Goal: Contribute content: Contribute content

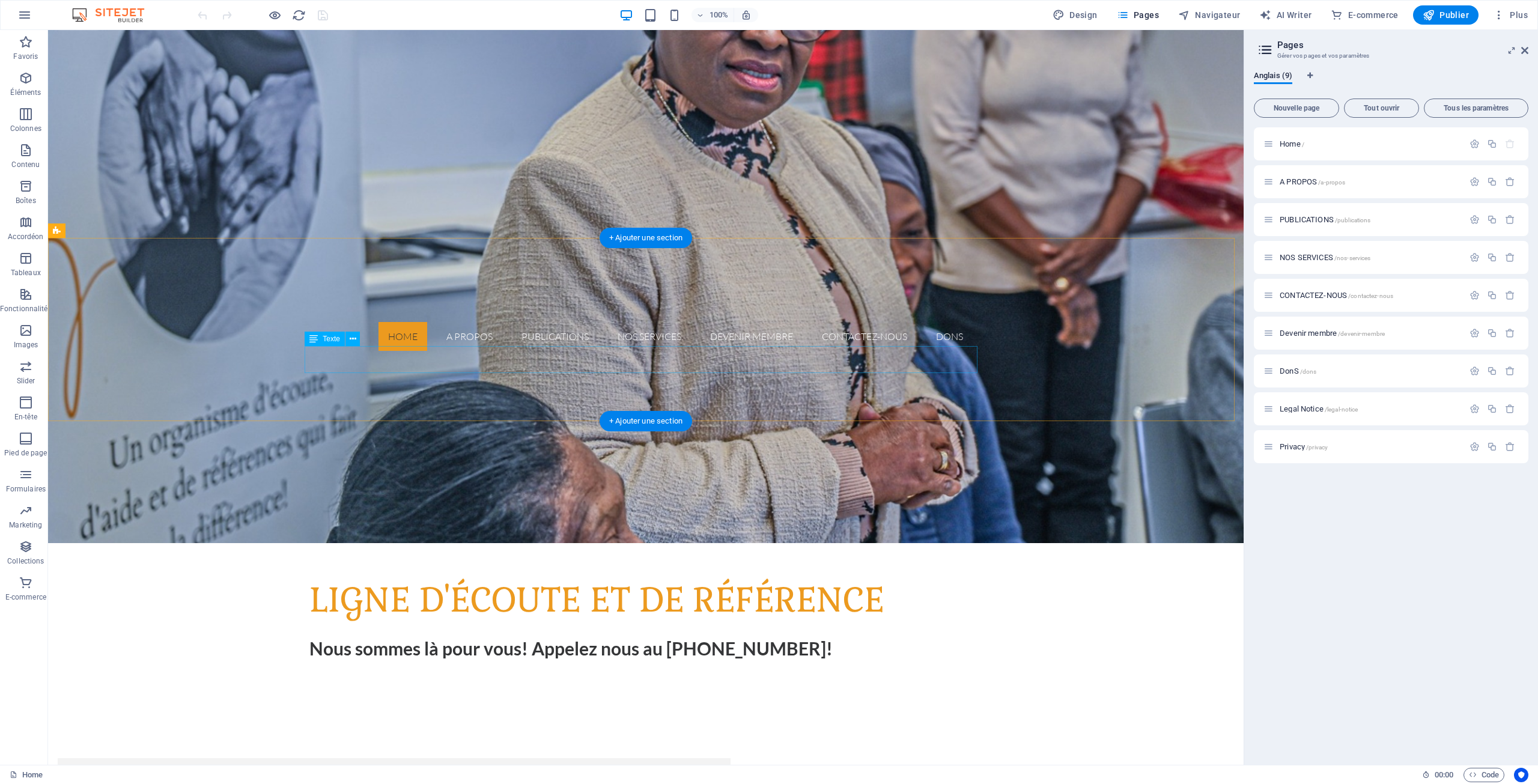
scroll to position [420, 0]
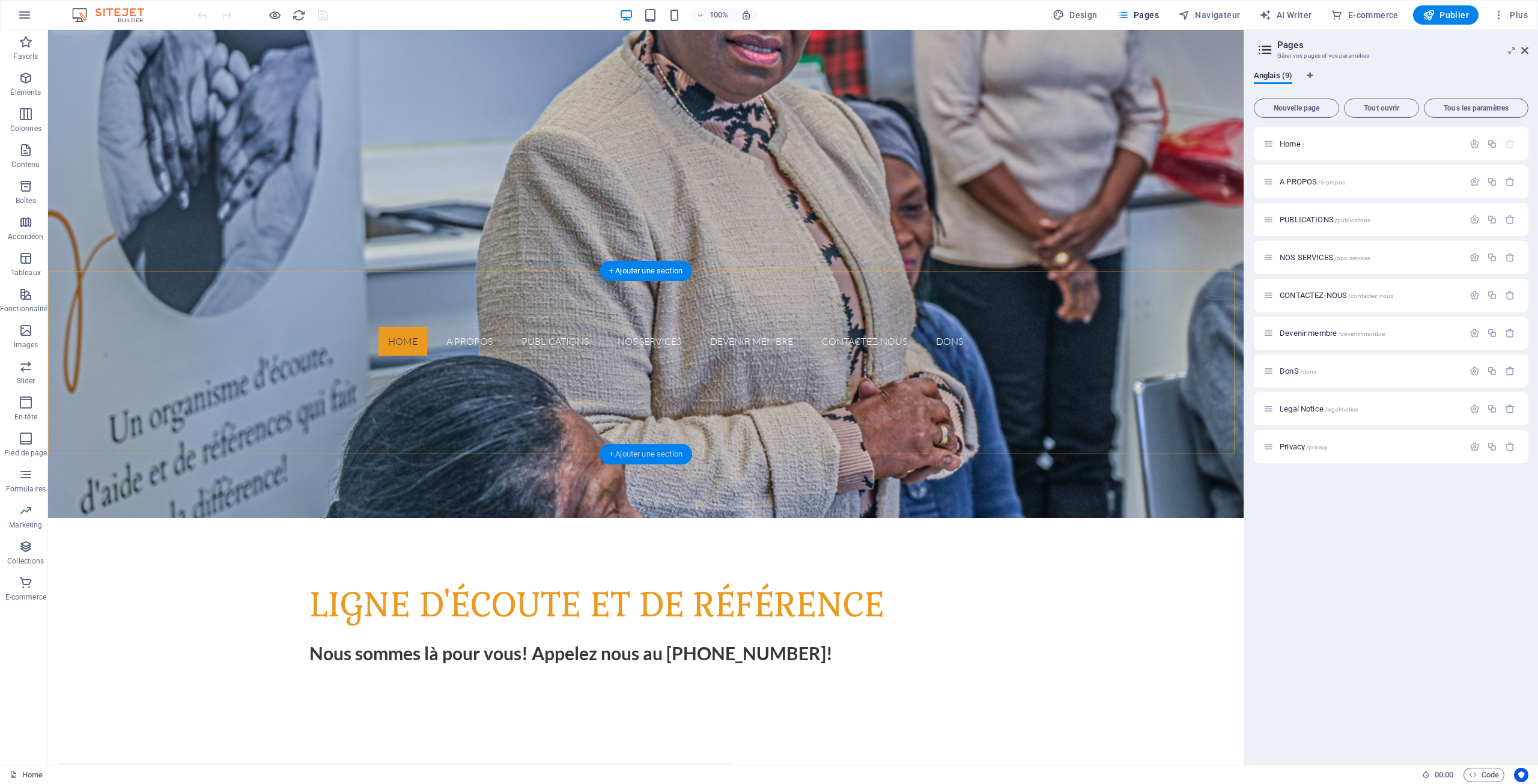
drag, startPoint x: 640, startPoint y: 455, endPoint x: 385, endPoint y: 425, distance: 256.8
click at [640, 455] on div "+ Ajouter une section" at bounding box center [646, 454] width 92 height 21
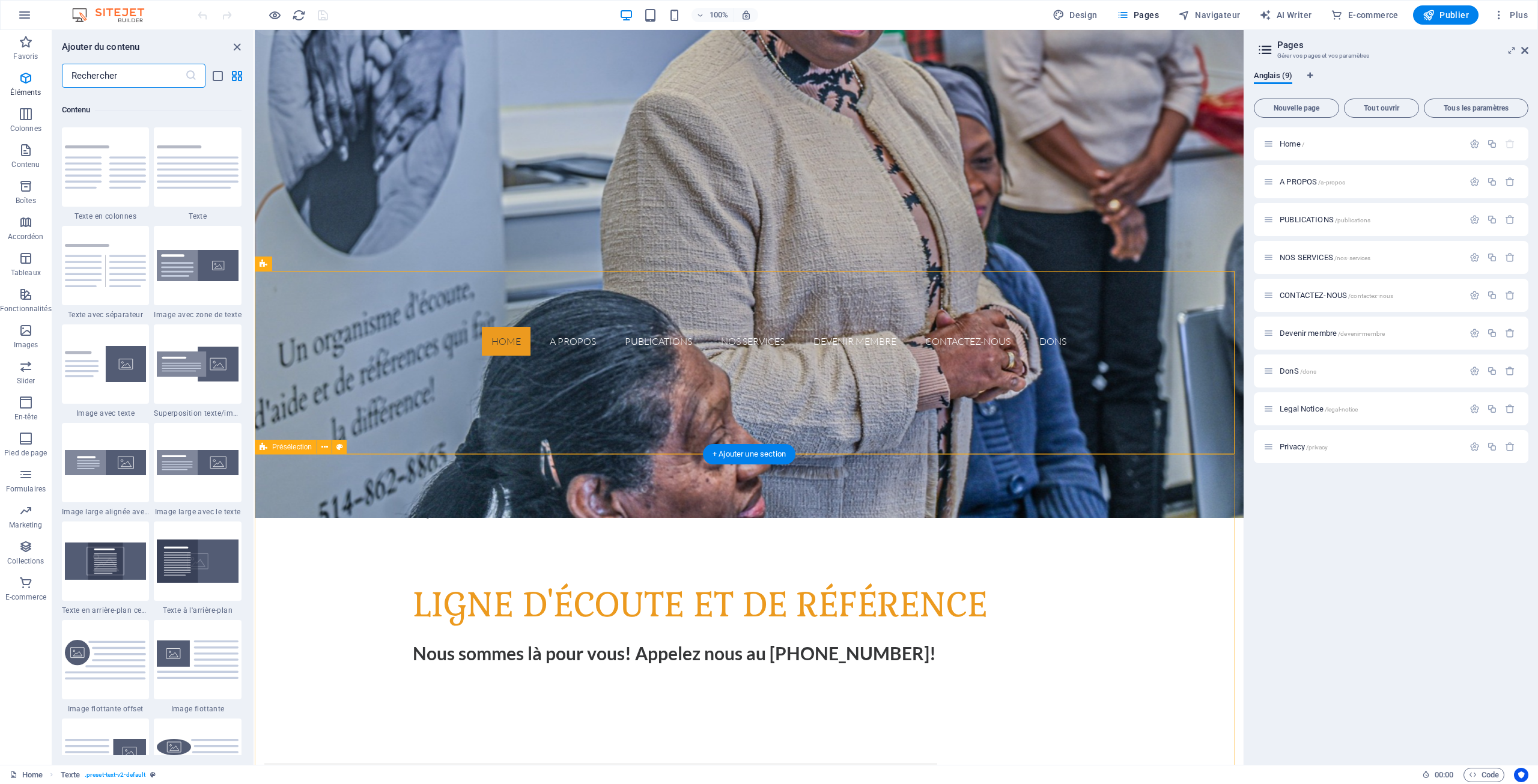
scroll to position [2200, 0]
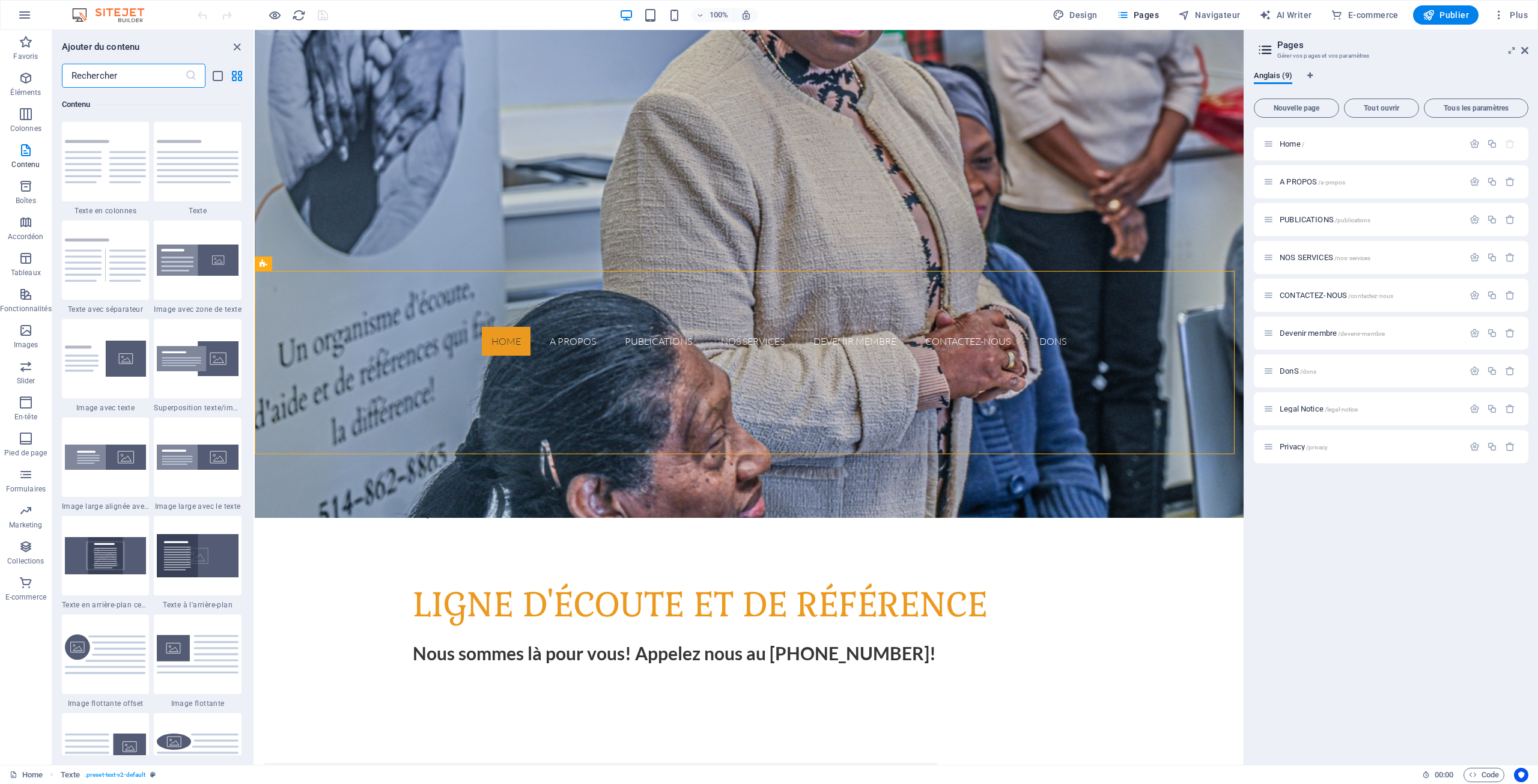
click at [195, 253] on img at bounding box center [197, 260] width 82 height 31
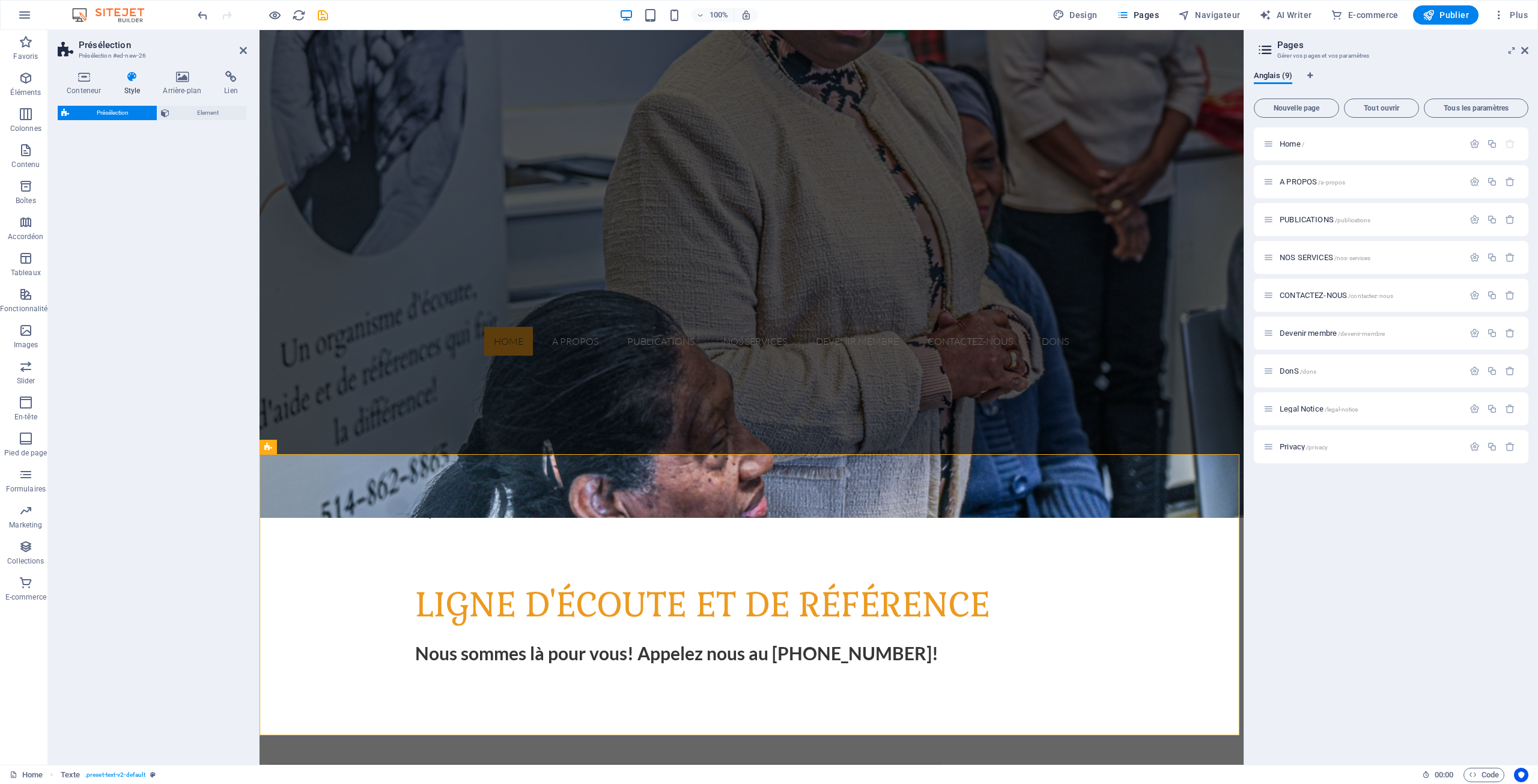
select select "rem"
select select "px"
select select "preset-text-with-image-v4-boxed"
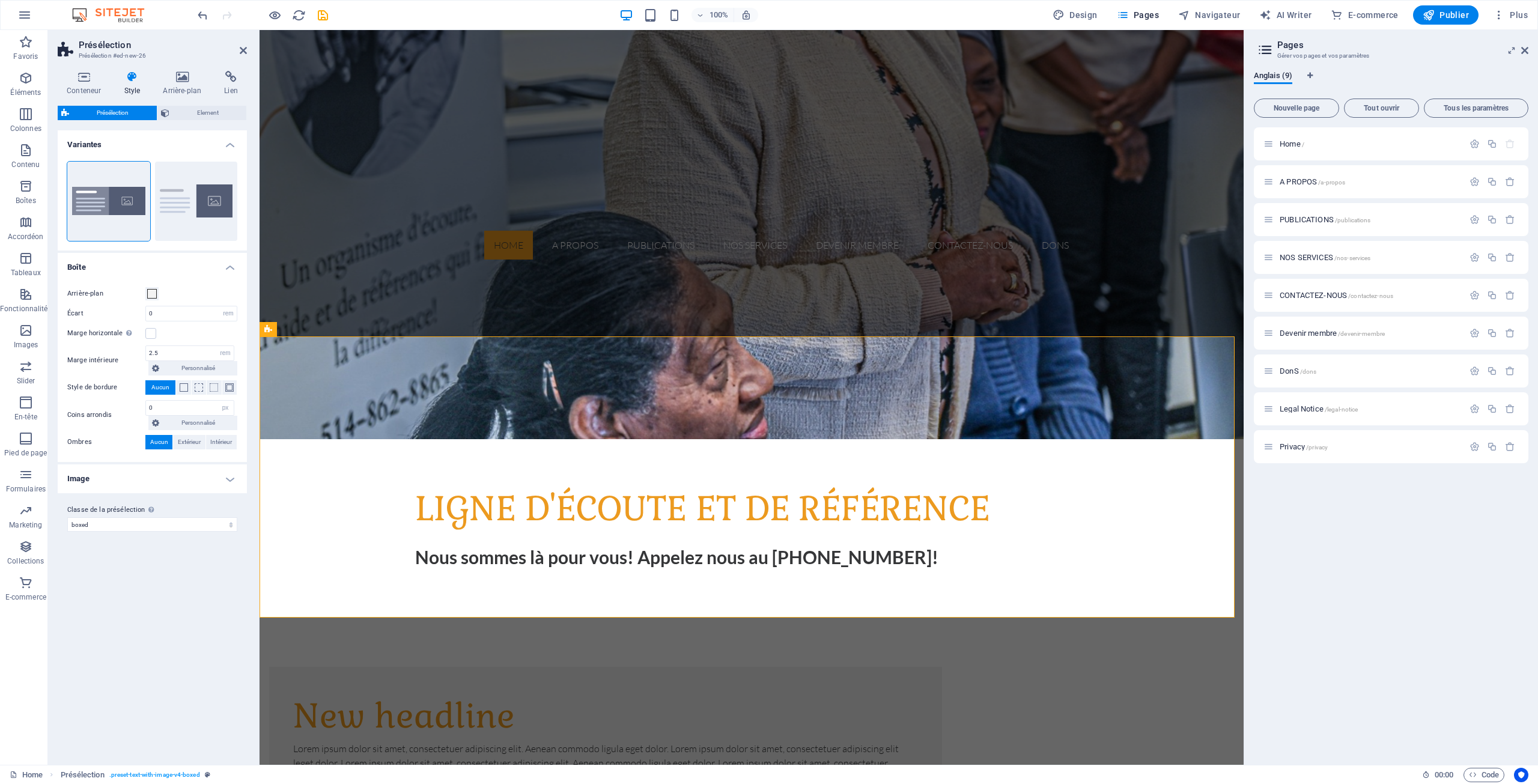
scroll to position [541, 0]
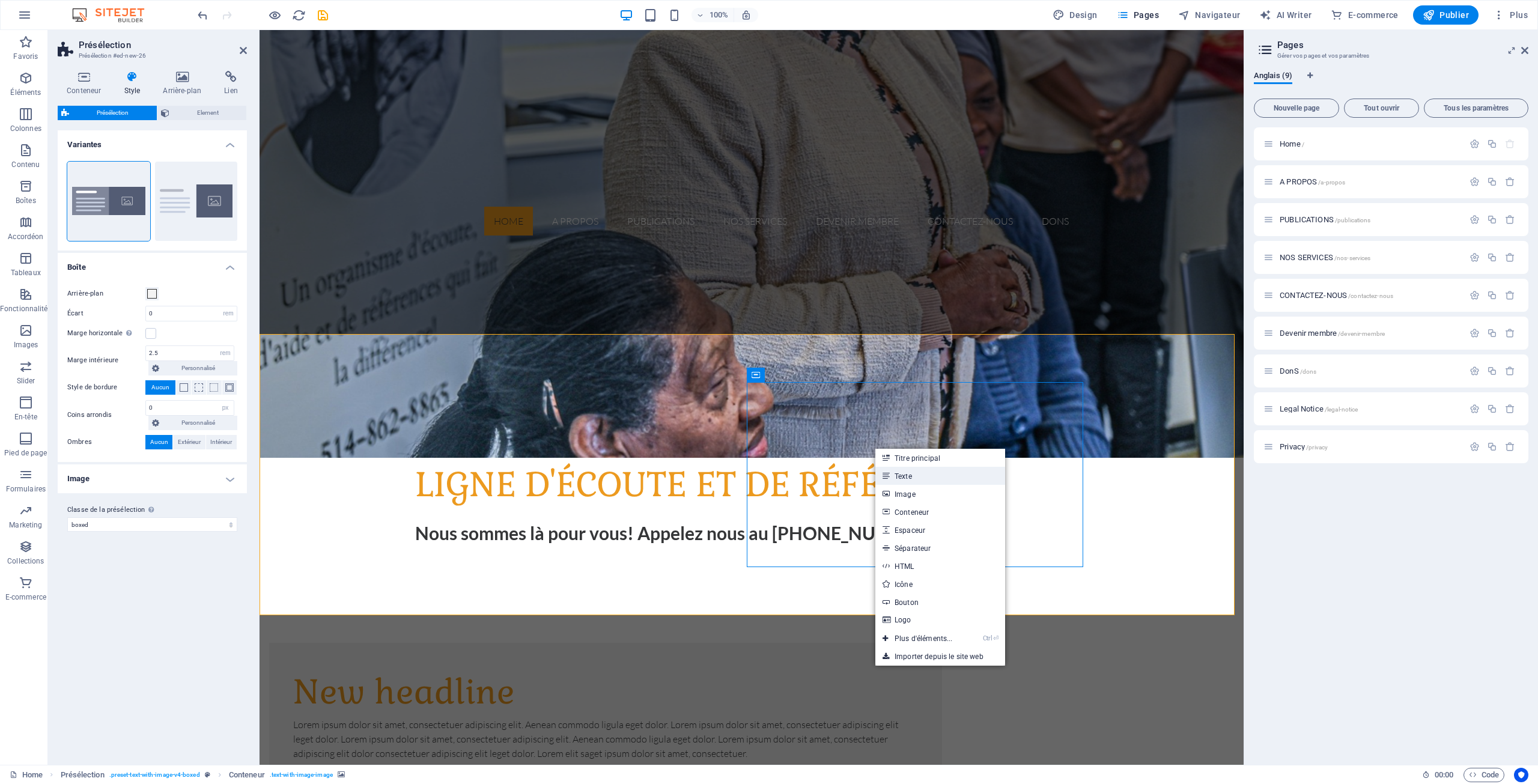
drag, startPoint x: 900, startPoint y: 475, endPoint x: 640, endPoint y: 445, distance: 261.7
click at [900, 475] on link "Texte" at bounding box center [940, 476] width 129 height 18
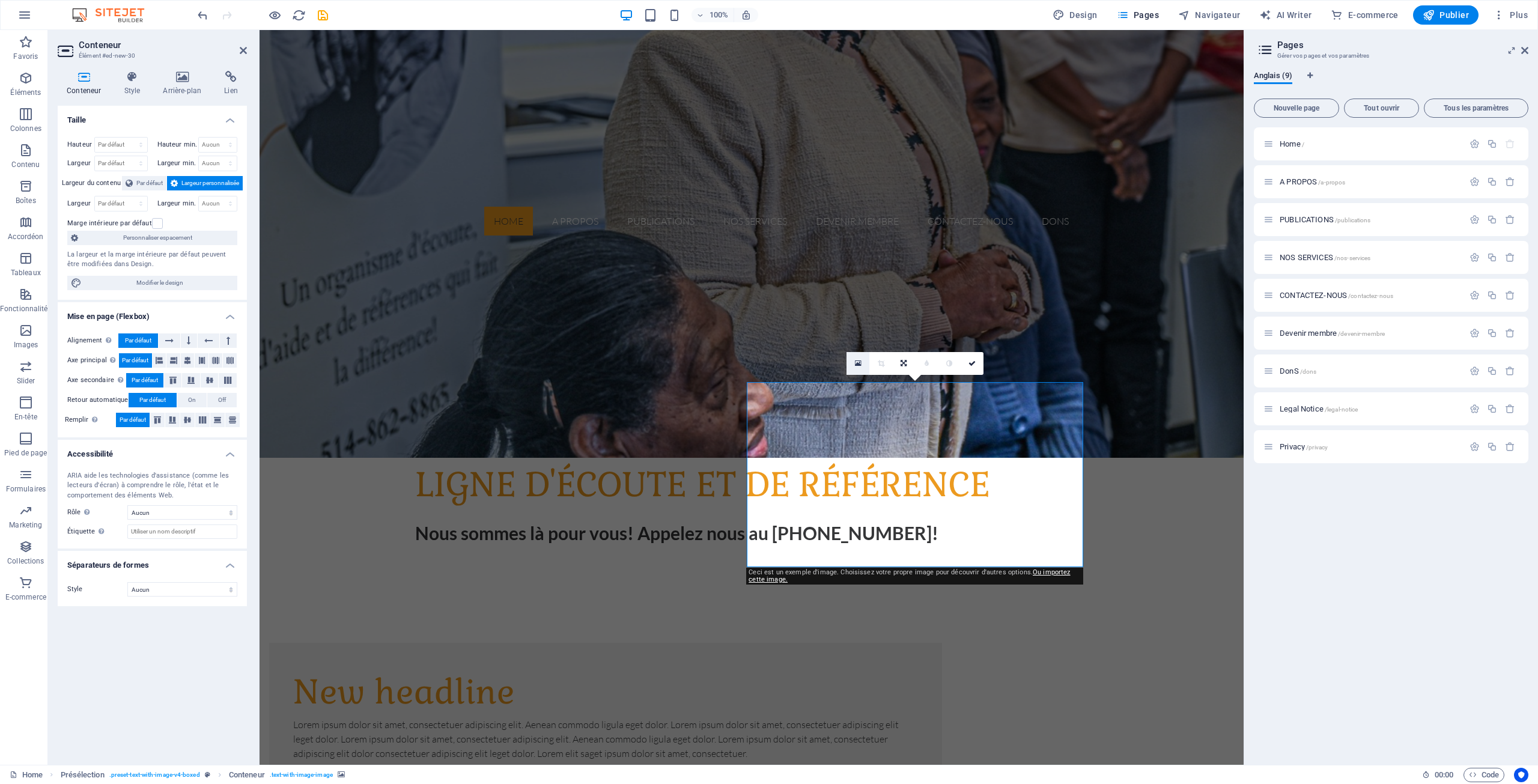
click at [859, 362] on icon at bounding box center [858, 363] width 6 height 9
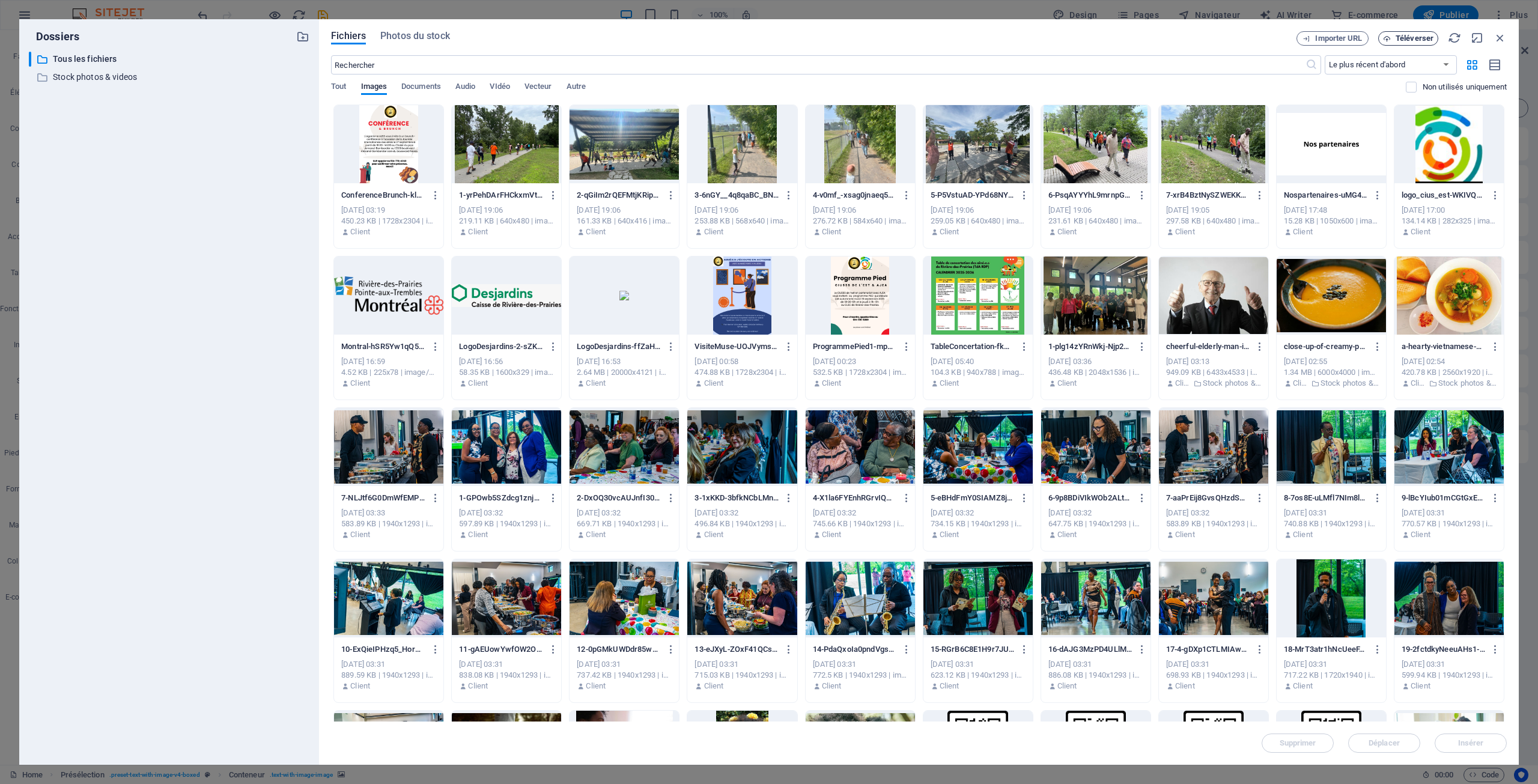
click at [1397, 36] on span "Téléverser" at bounding box center [1415, 38] width 38 height 7
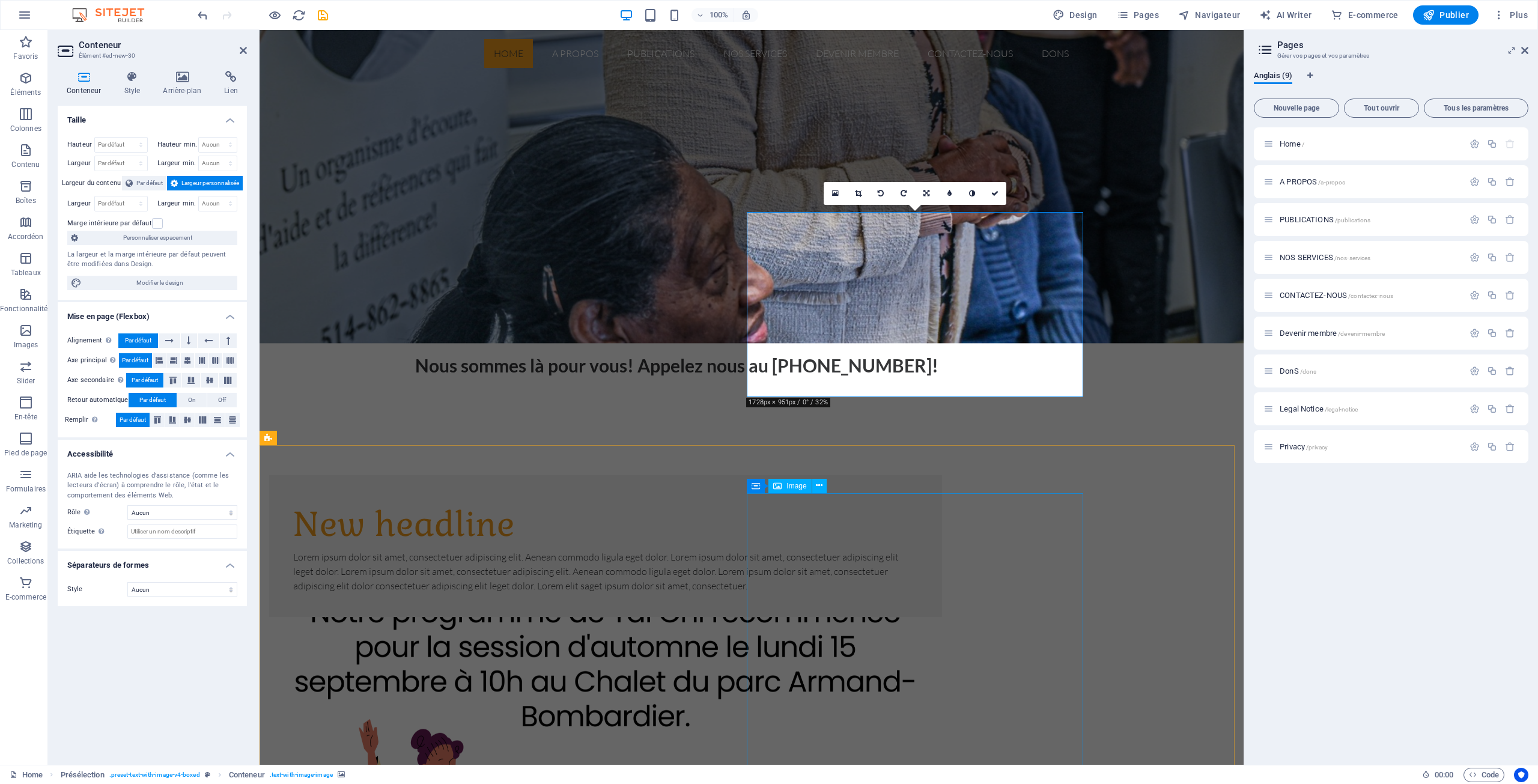
scroll to position [721, 0]
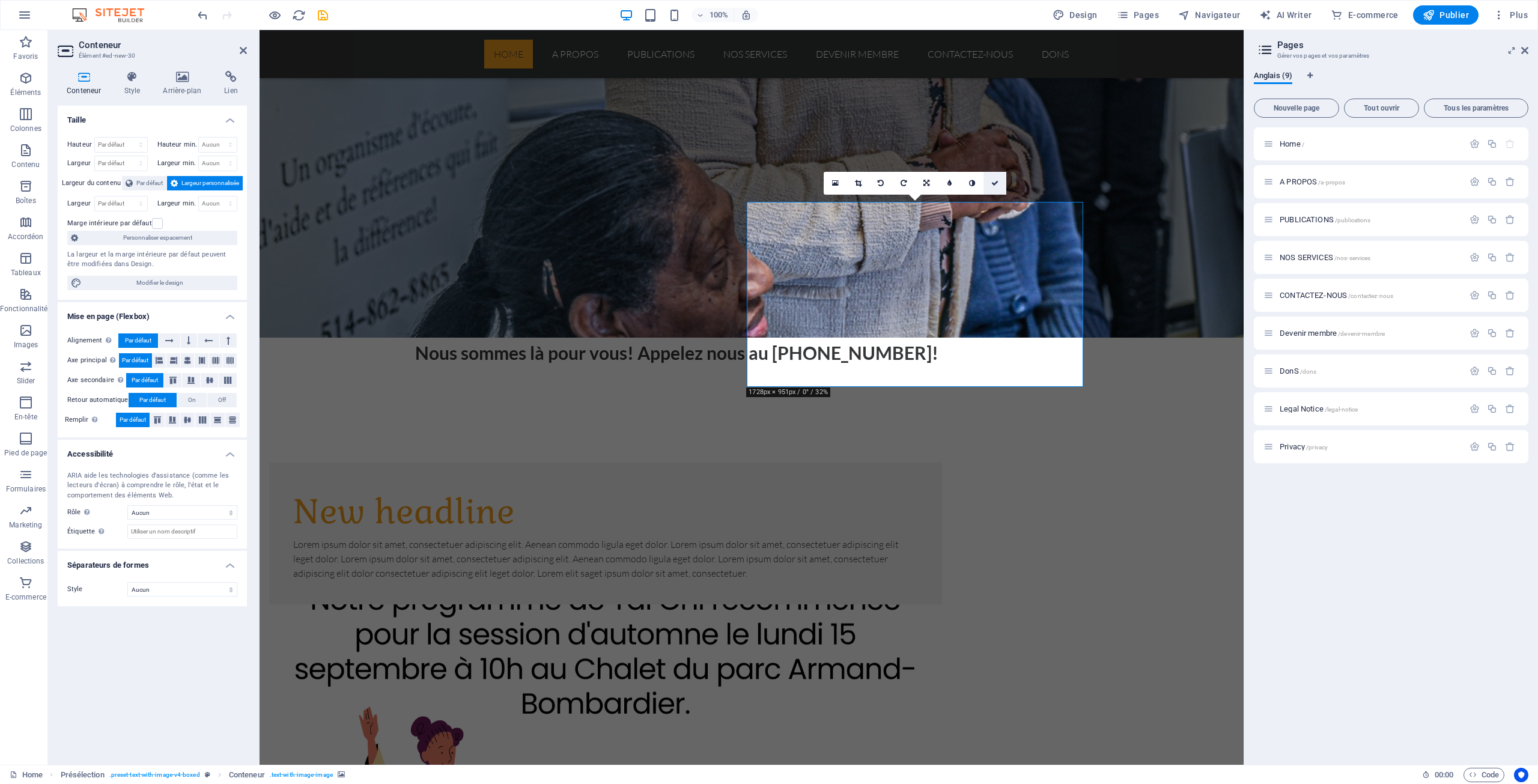
click at [994, 182] on icon at bounding box center [995, 183] width 7 height 7
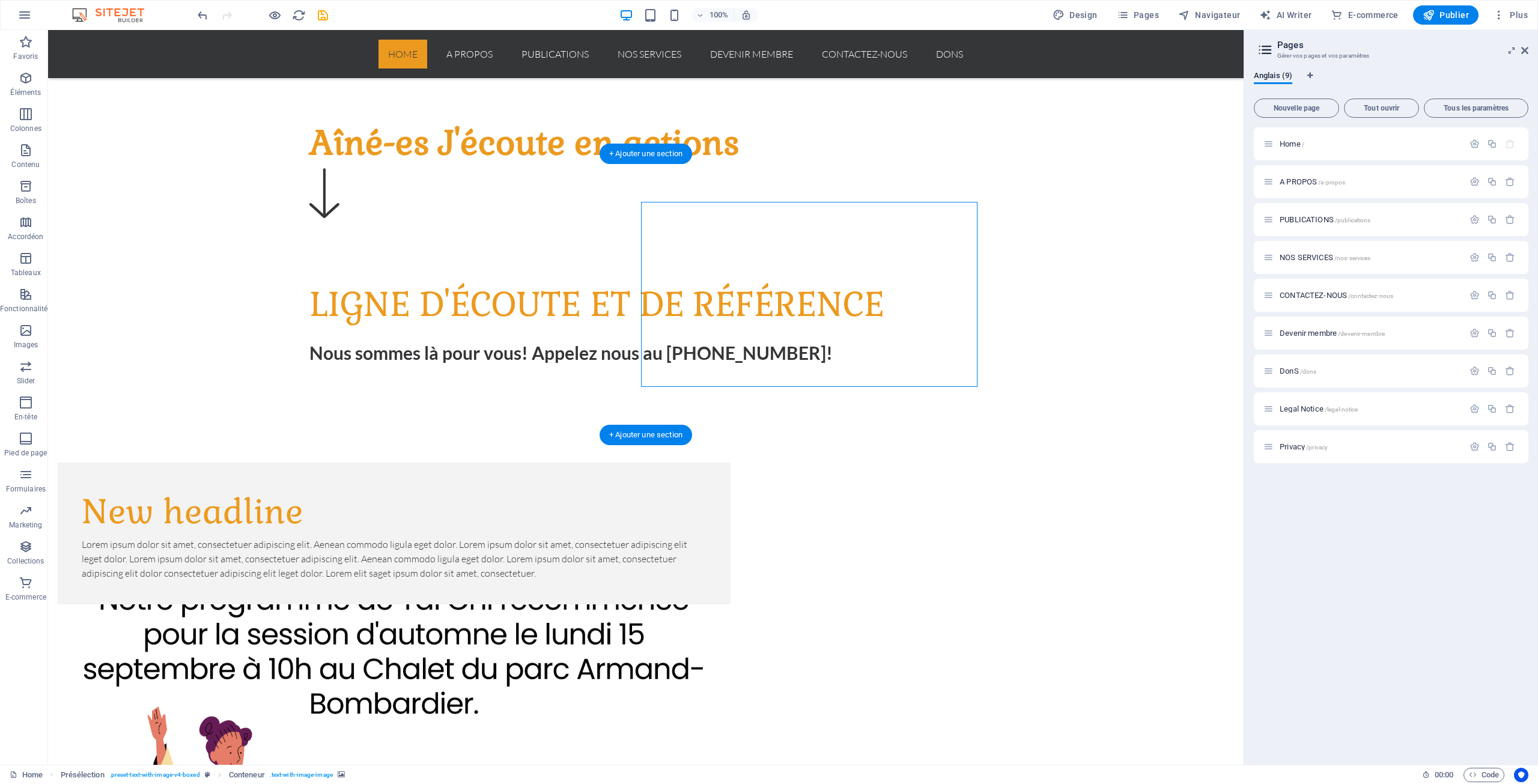
click at [731, 604] on figure at bounding box center [394, 697] width 673 height 185
click at [482, 487] on div "New headline" at bounding box center [394, 512] width 625 height 51
click at [731, 783] on div "Nouvel élément texte" at bounding box center [394, 797] width 673 height 14
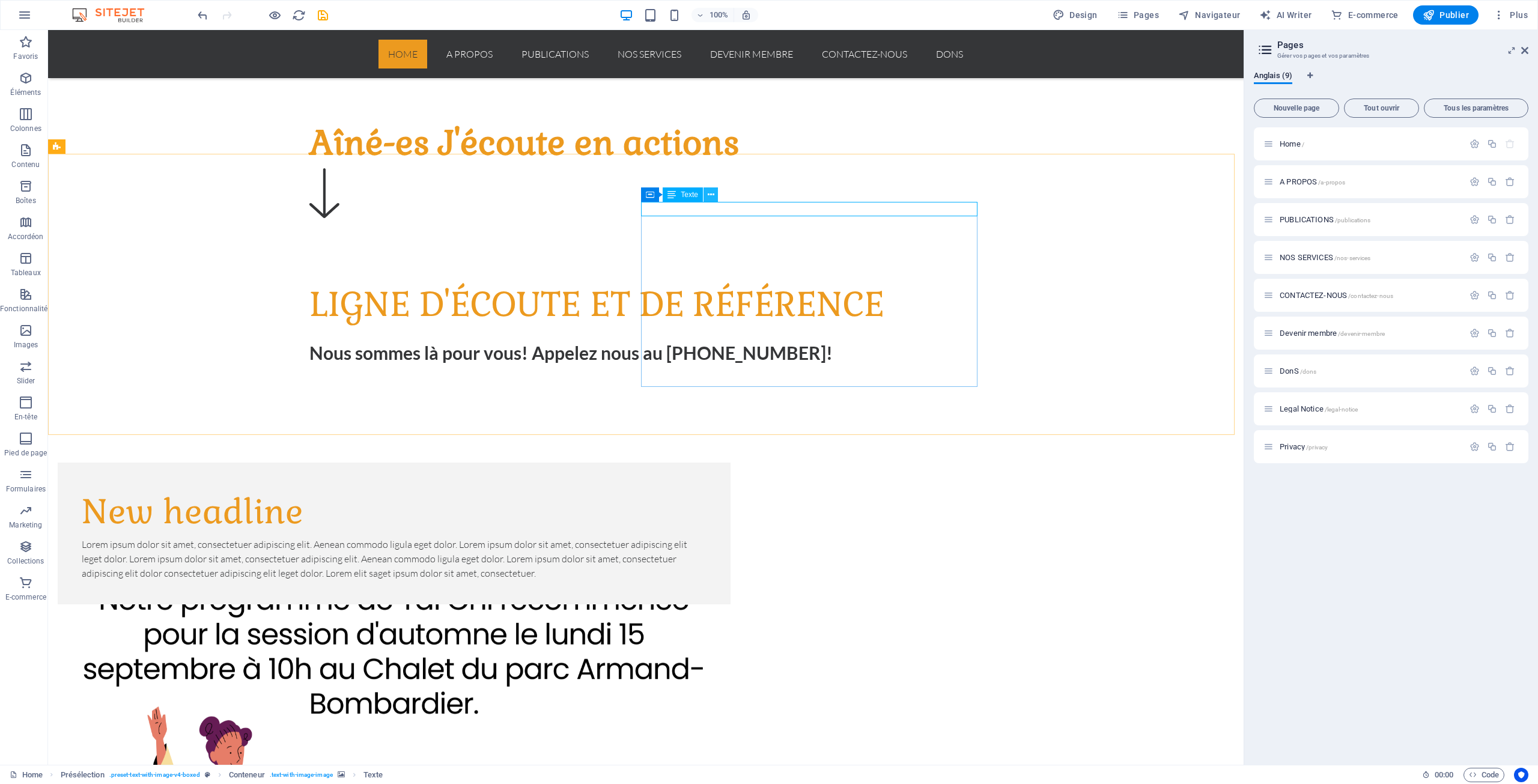
click at [712, 194] on icon at bounding box center [711, 195] width 6 height 13
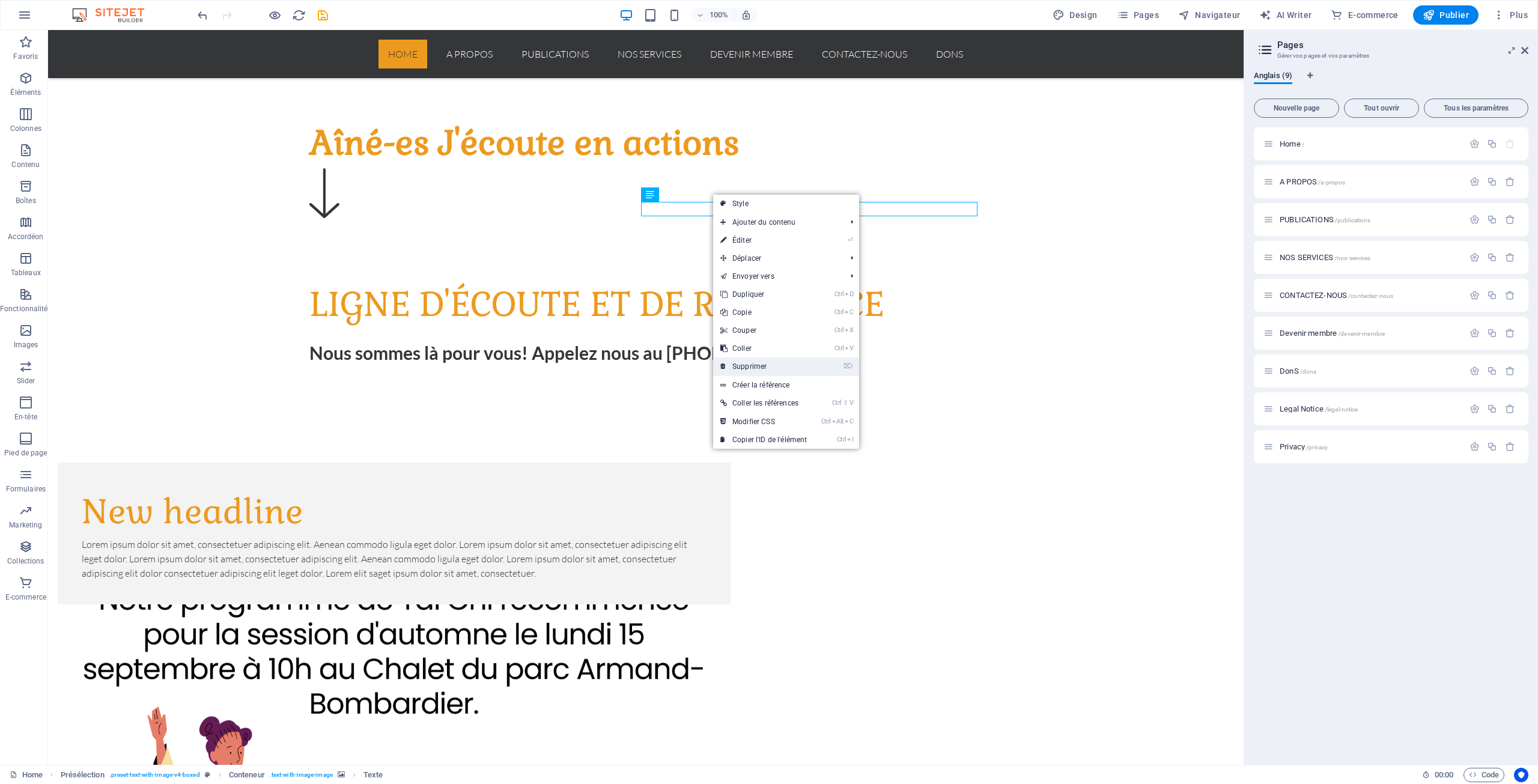
click at [755, 361] on link "⌦ Supprimer" at bounding box center [763, 366] width 101 height 18
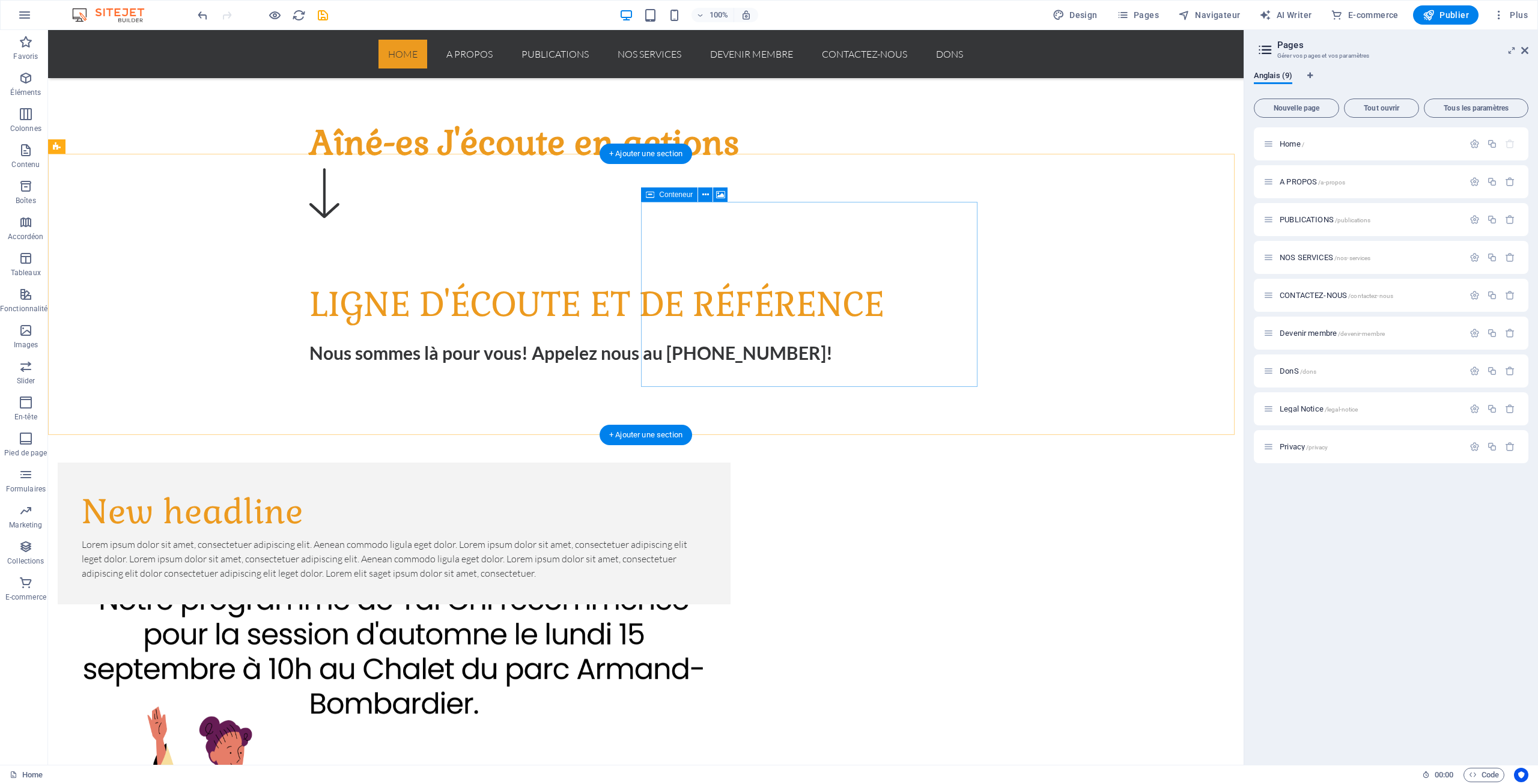
click at [703, 196] on icon at bounding box center [705, 195] width 6 height 13
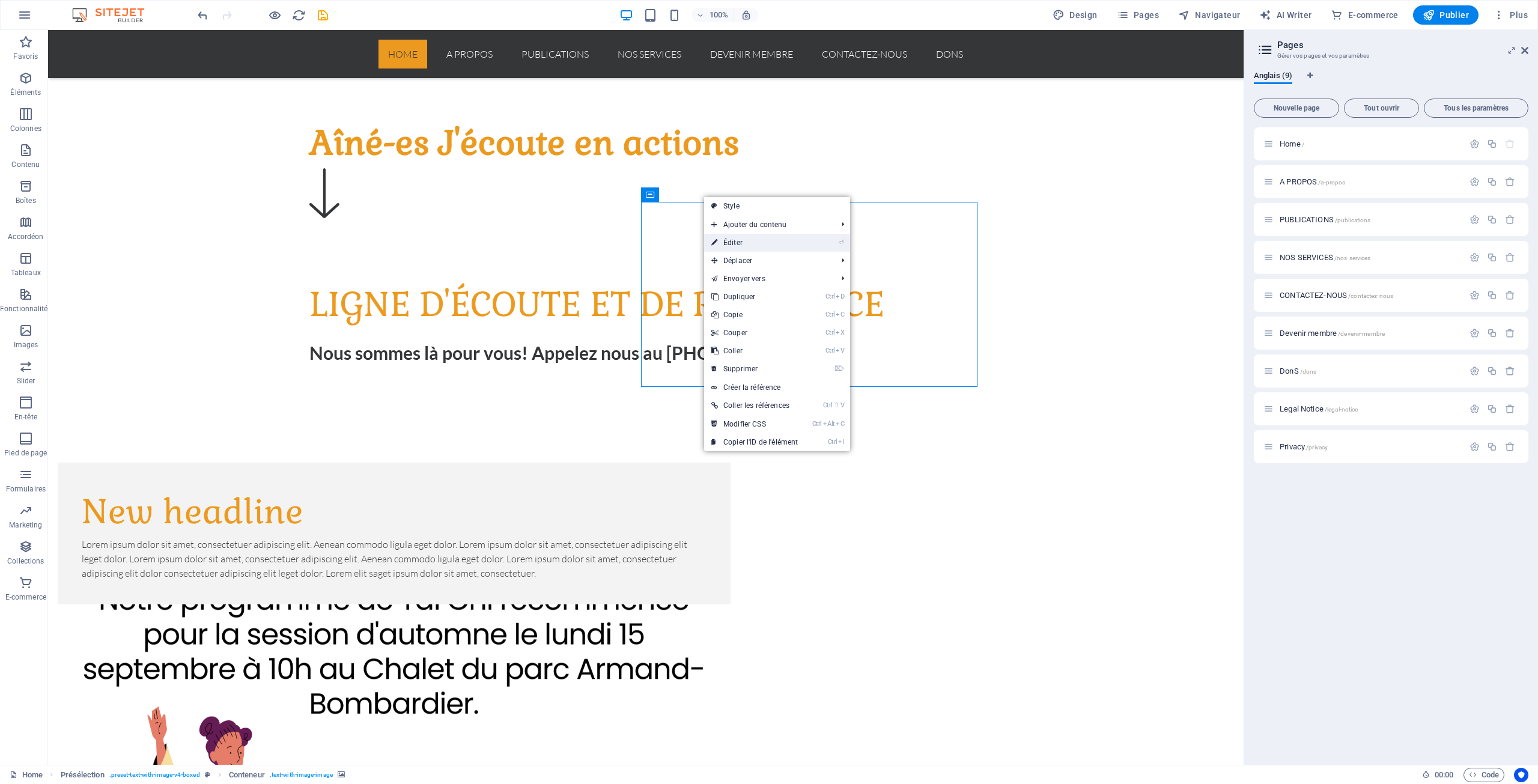
click at [734, 243] on link "⏎ Éditer" at bounding box center [754, 242] width 101 height 18
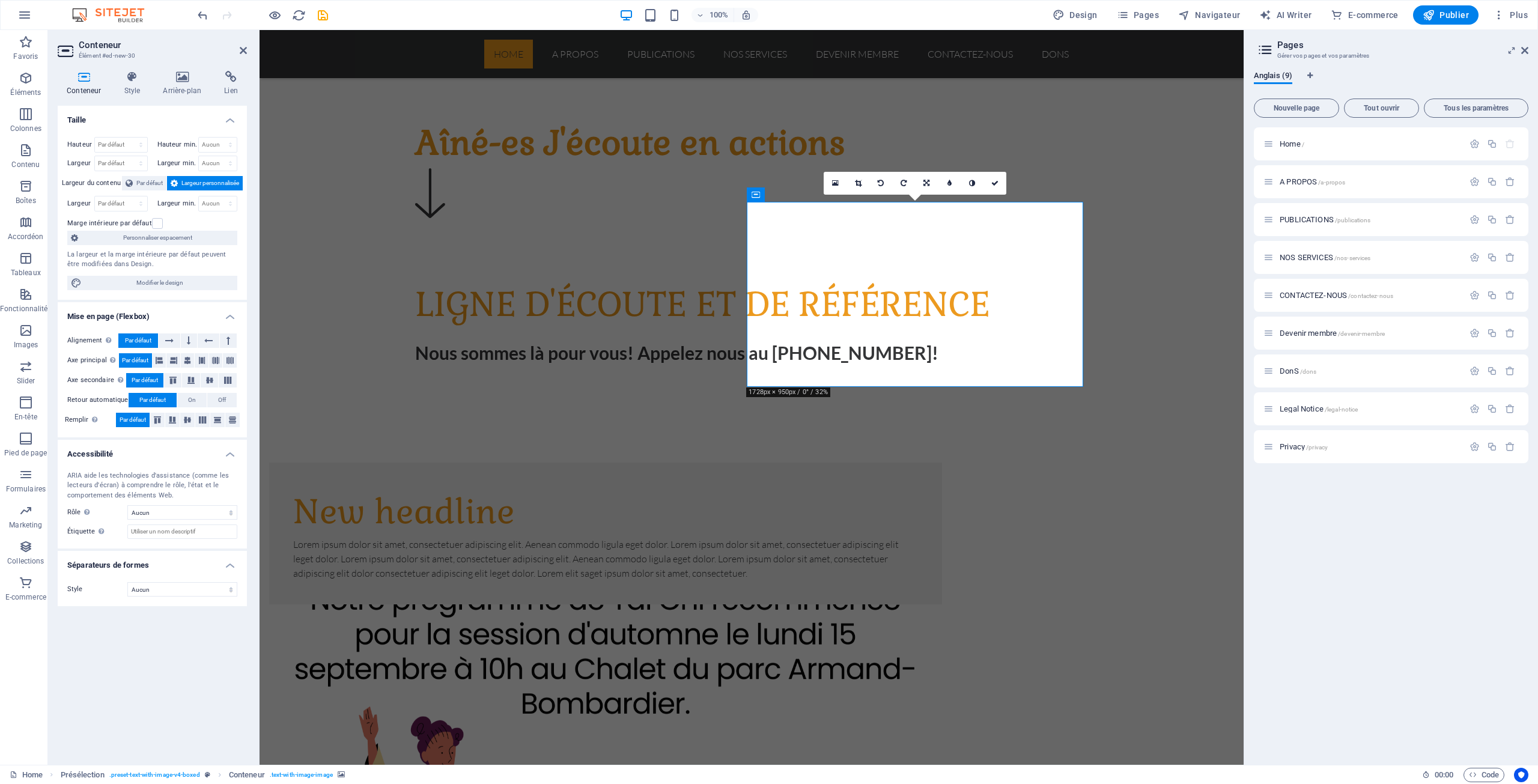
click at [85, 78] on icon at bounding box center [84, 76] width 52 height 12
click at [83, 77] on icon at bounding box center [84, 76] width 52 height 12
click at [837, 180] on icon at bounding box center [835, 183] width 6 height 9
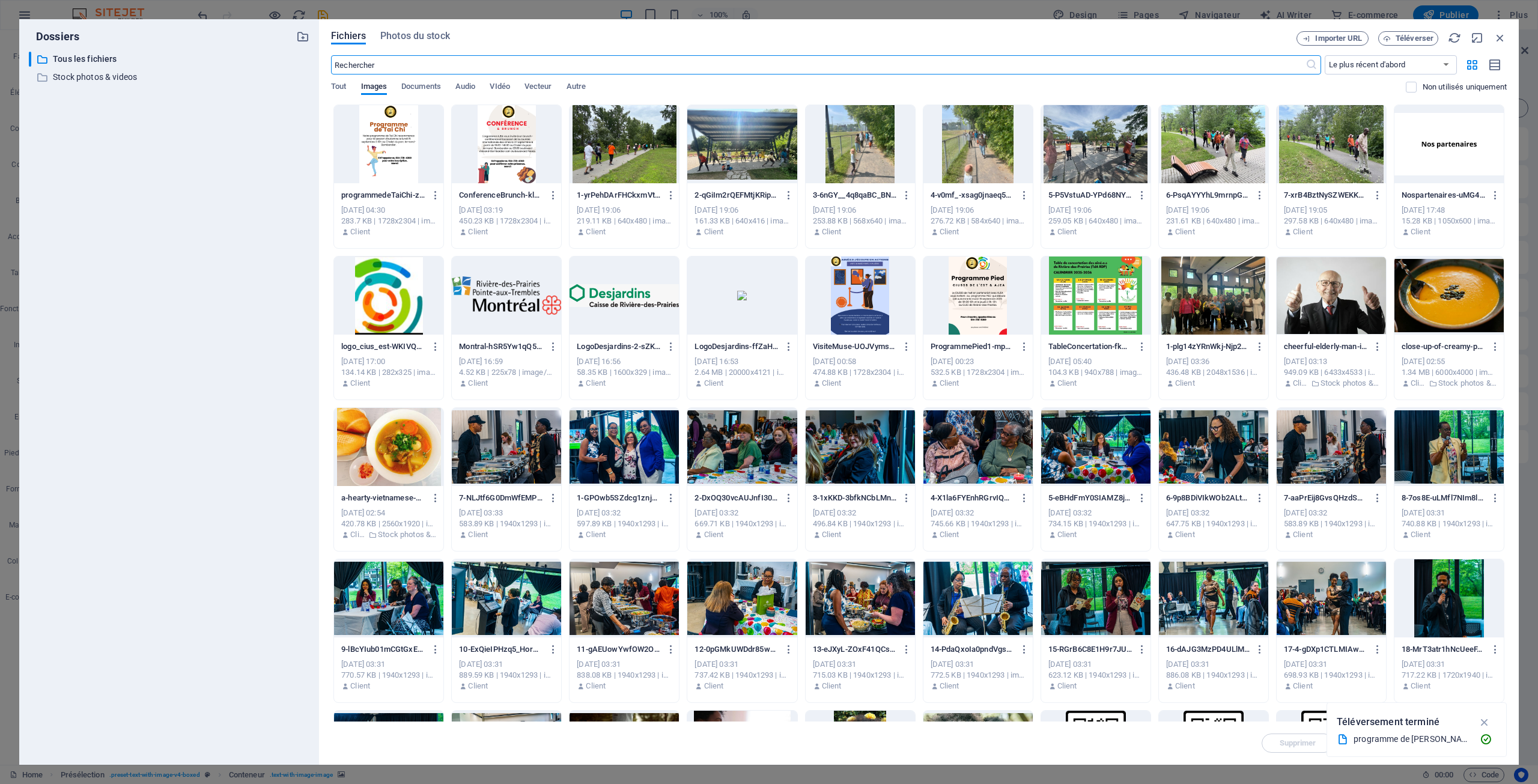
scroll to position [720, 0]
click at [376, 136] on div at bounding box center [388, 144] width 110 height 78
click at [1486, 721] on icon "button" at bounding box center [1484, 722] width 14 height 14
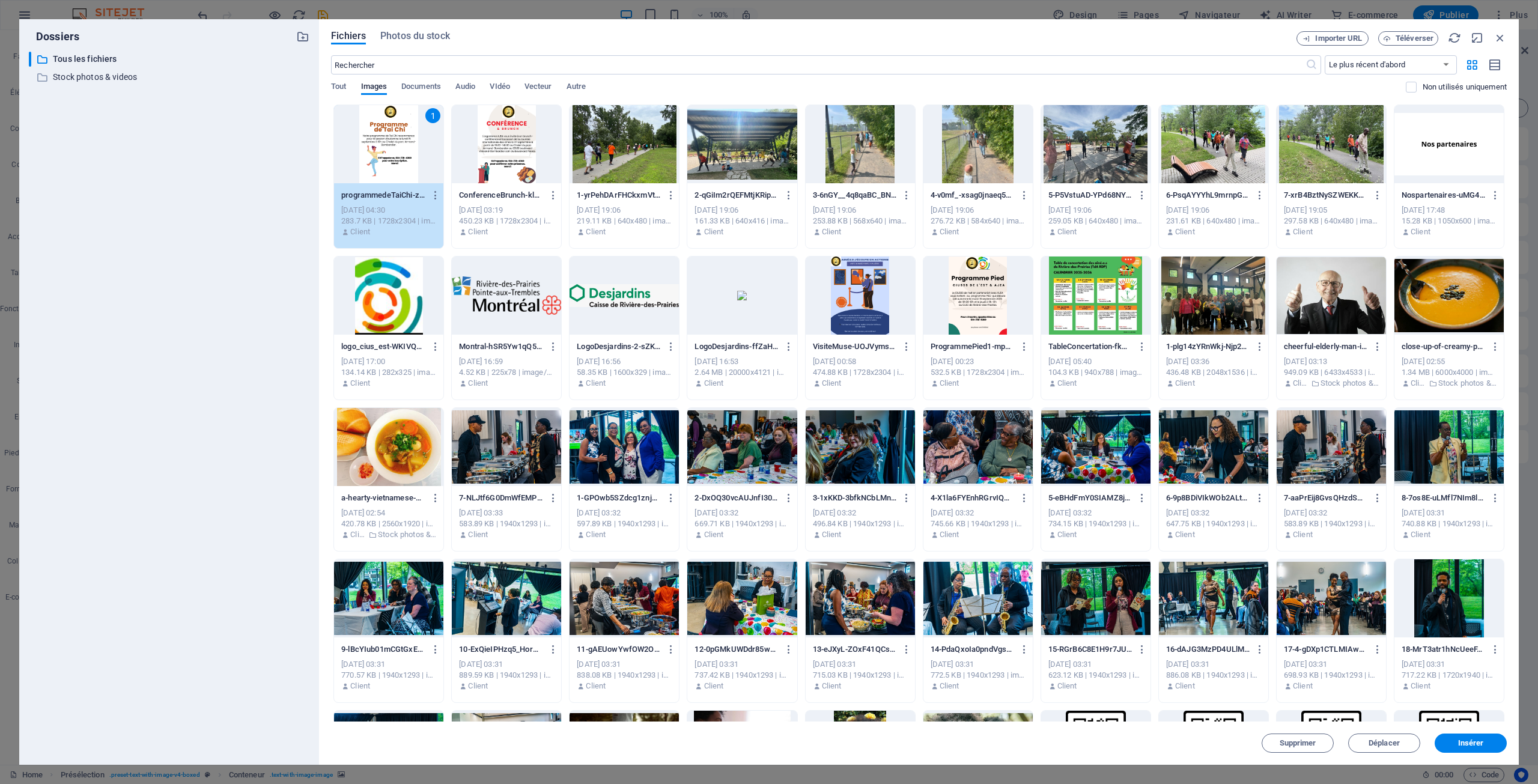
click at [1463, 747] on span "Insérer" at bounding box center [1471, 743] width 26 height 7
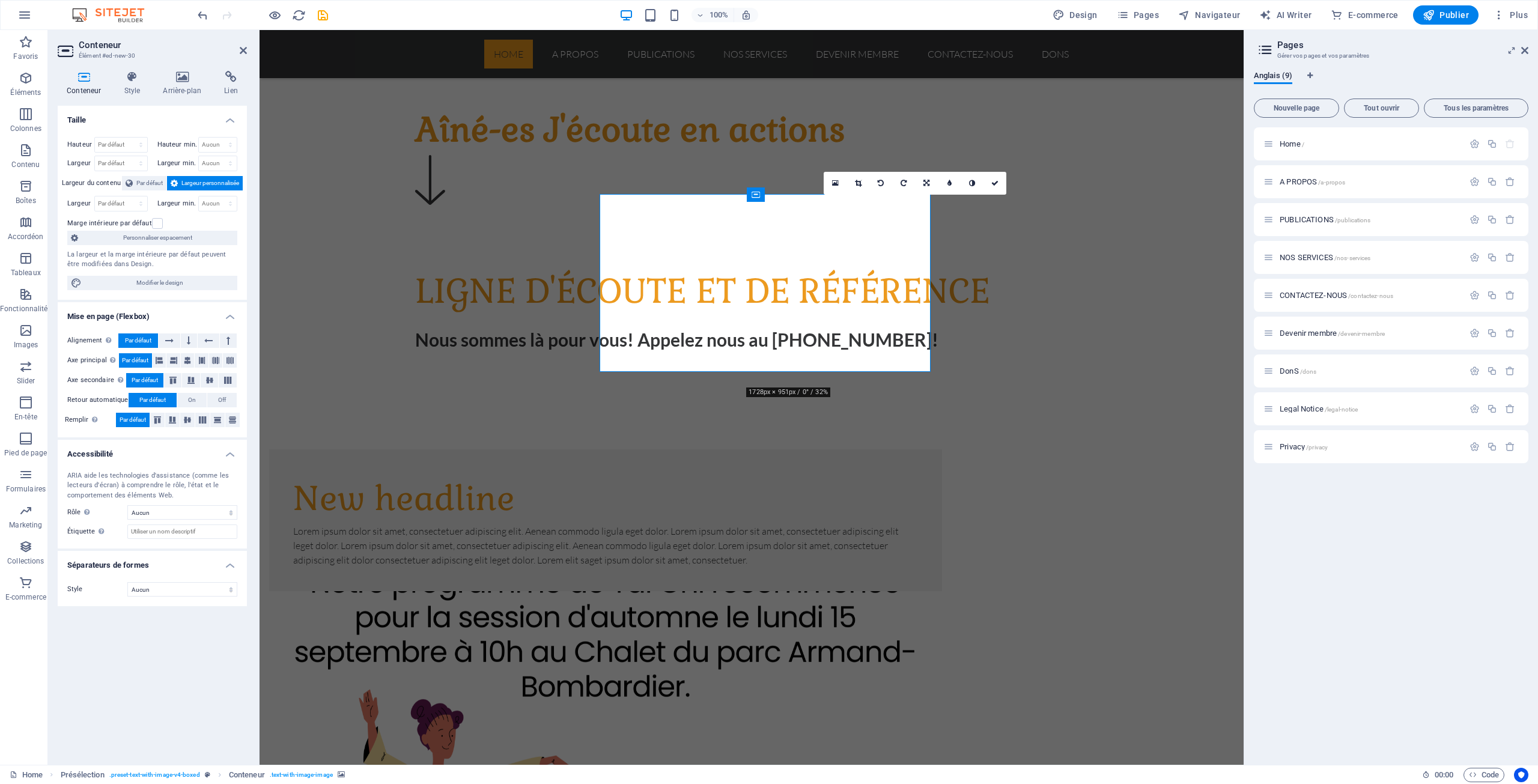
scroll to position [721, 0]
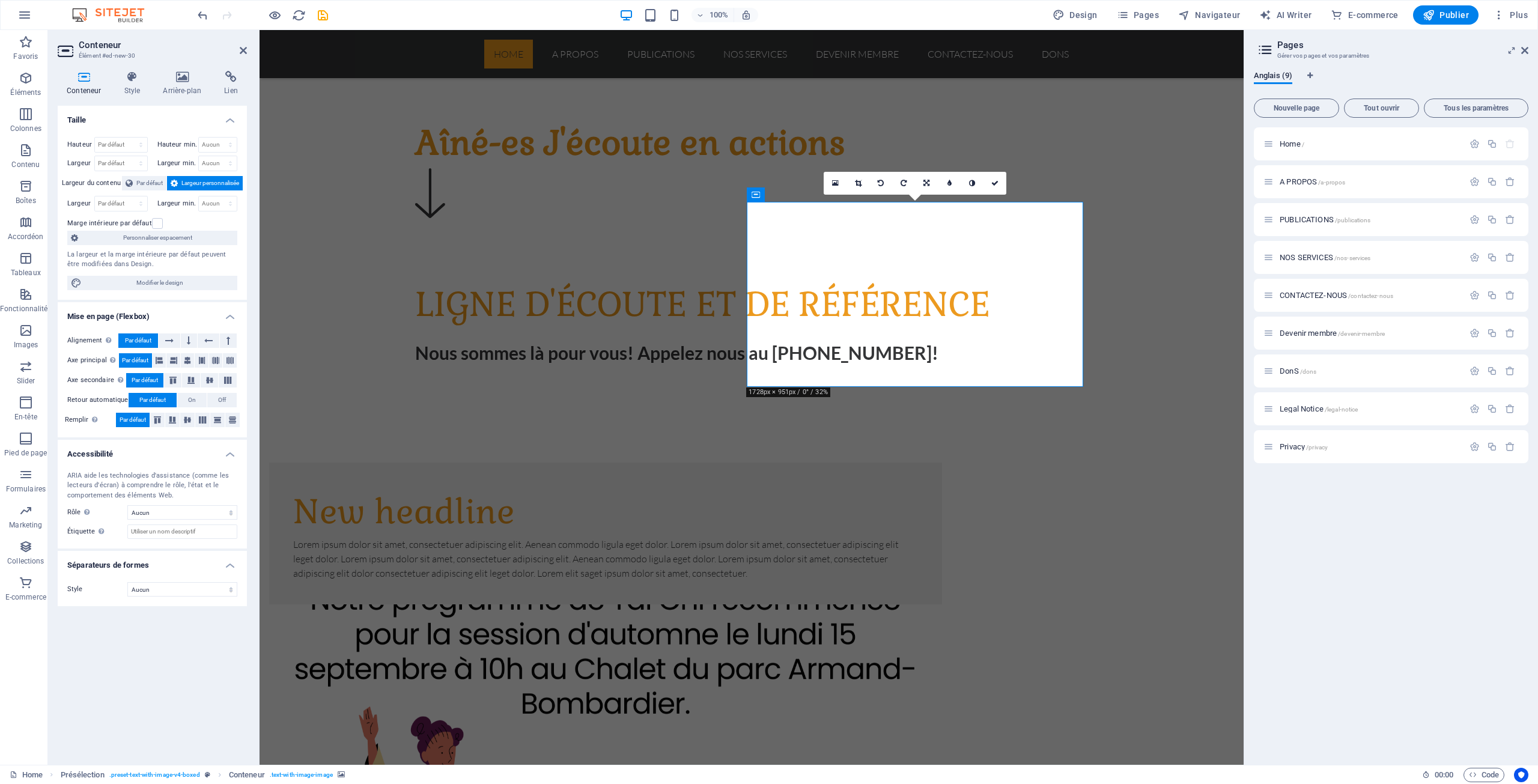
click at [928, 184] on icon at bounding box center [926, 183] width 6 height 7
click at [923, 176] on link at bounding box center [926, 183] width 23 height 23
click at [929, 180] on icon at bounding box center [926, 183] width 6 height 7
click at [924, 206] on icon at bounding box center [926, 206] width 7 height 7
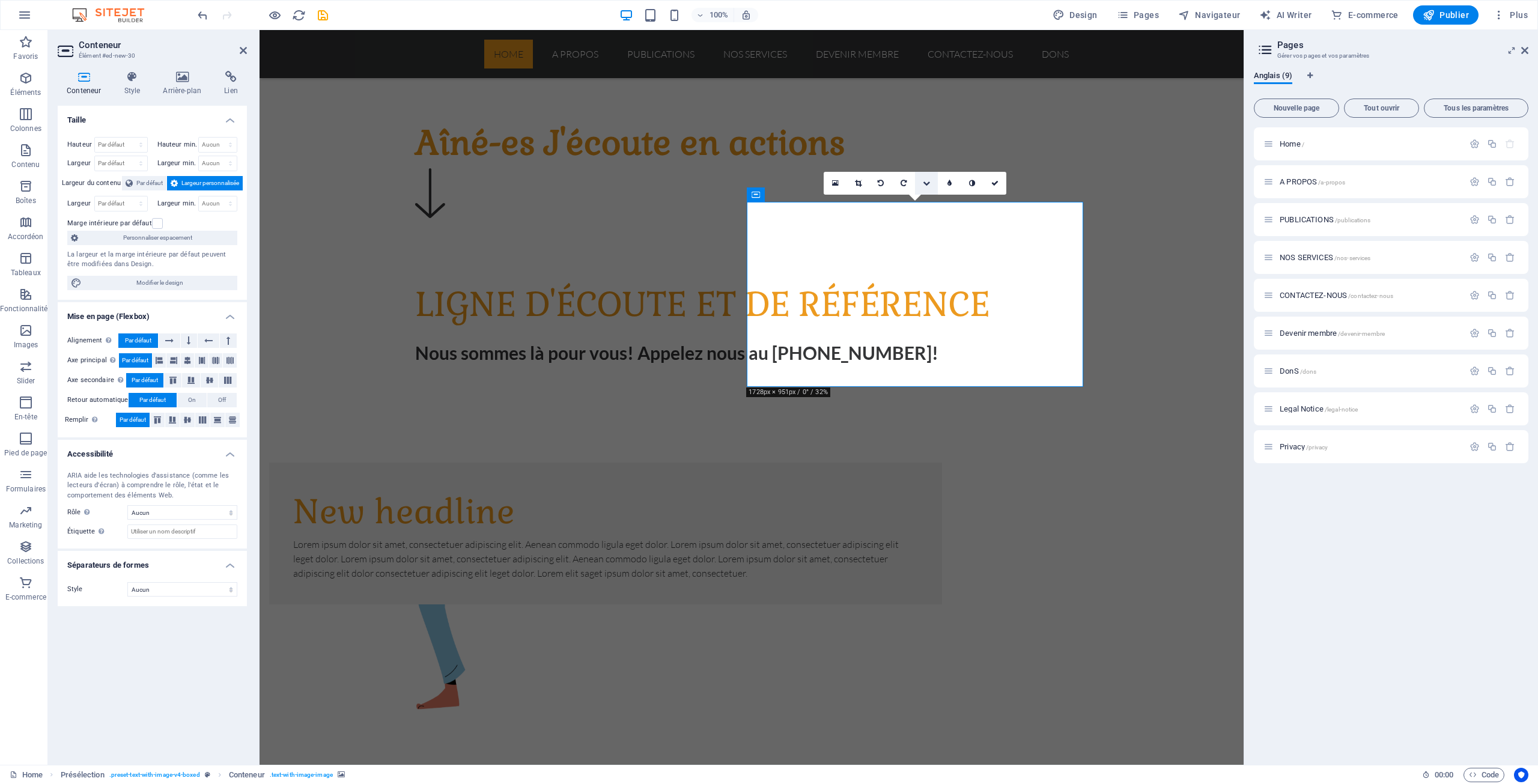
click at [927, 180] on icon at bounding box center [926, 183] width 7 height 7
click at [929, 159] on icon at bounding box center [926, 160] width 7 height 7
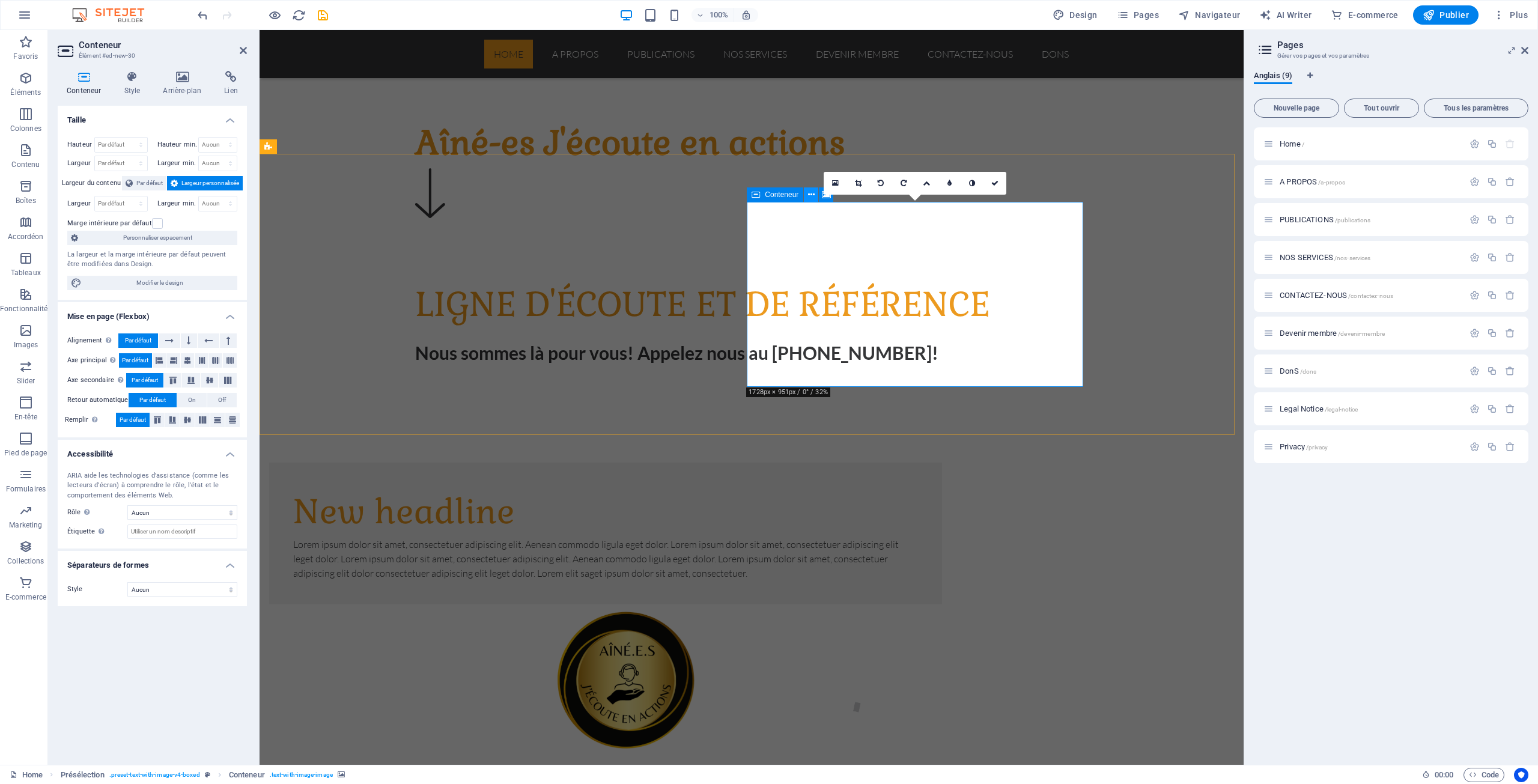
click at [812, 194] on icon at bounding box center [811, 195] width 6 height 13
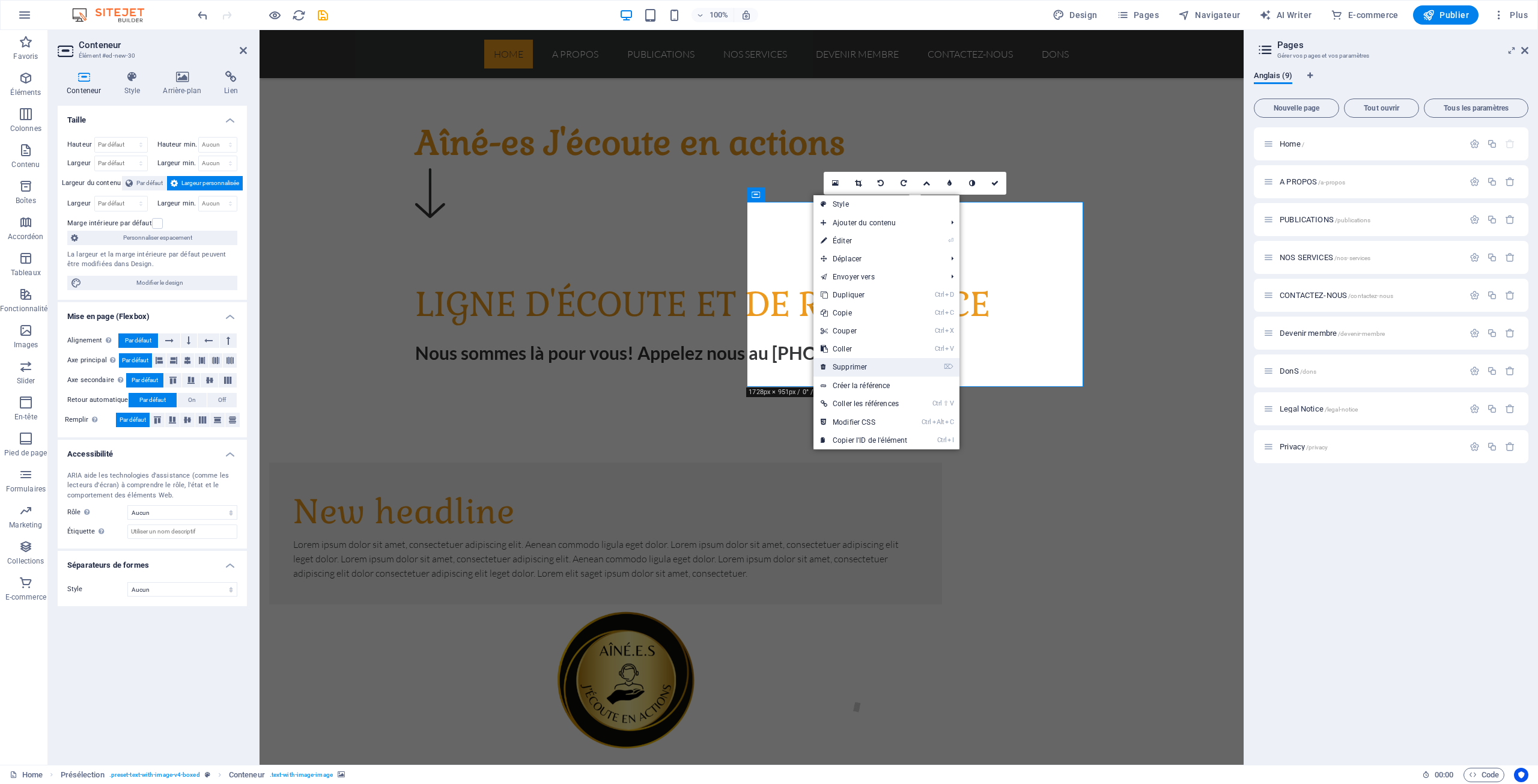
drag, startPoint x: 864, startPoint y: 367, endPoint x: 815, endPoint y: 337, distance: 57.5
click at [864, 367] on link "⌦ Supprimer" at bounding box center [864, 367] width 101 height 18
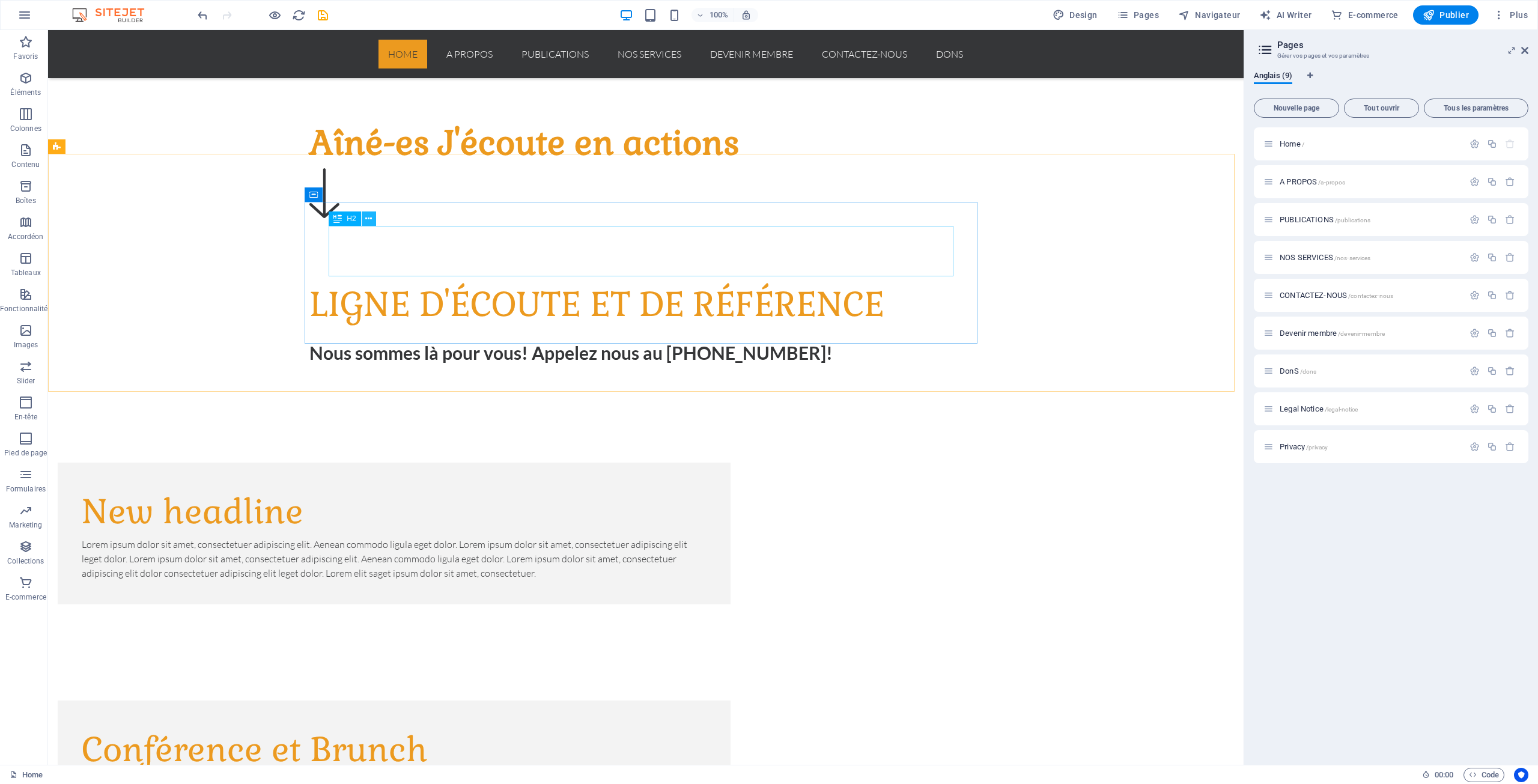
click at [374, 219] on button at bounding box center [369, 218] width 14 height 14
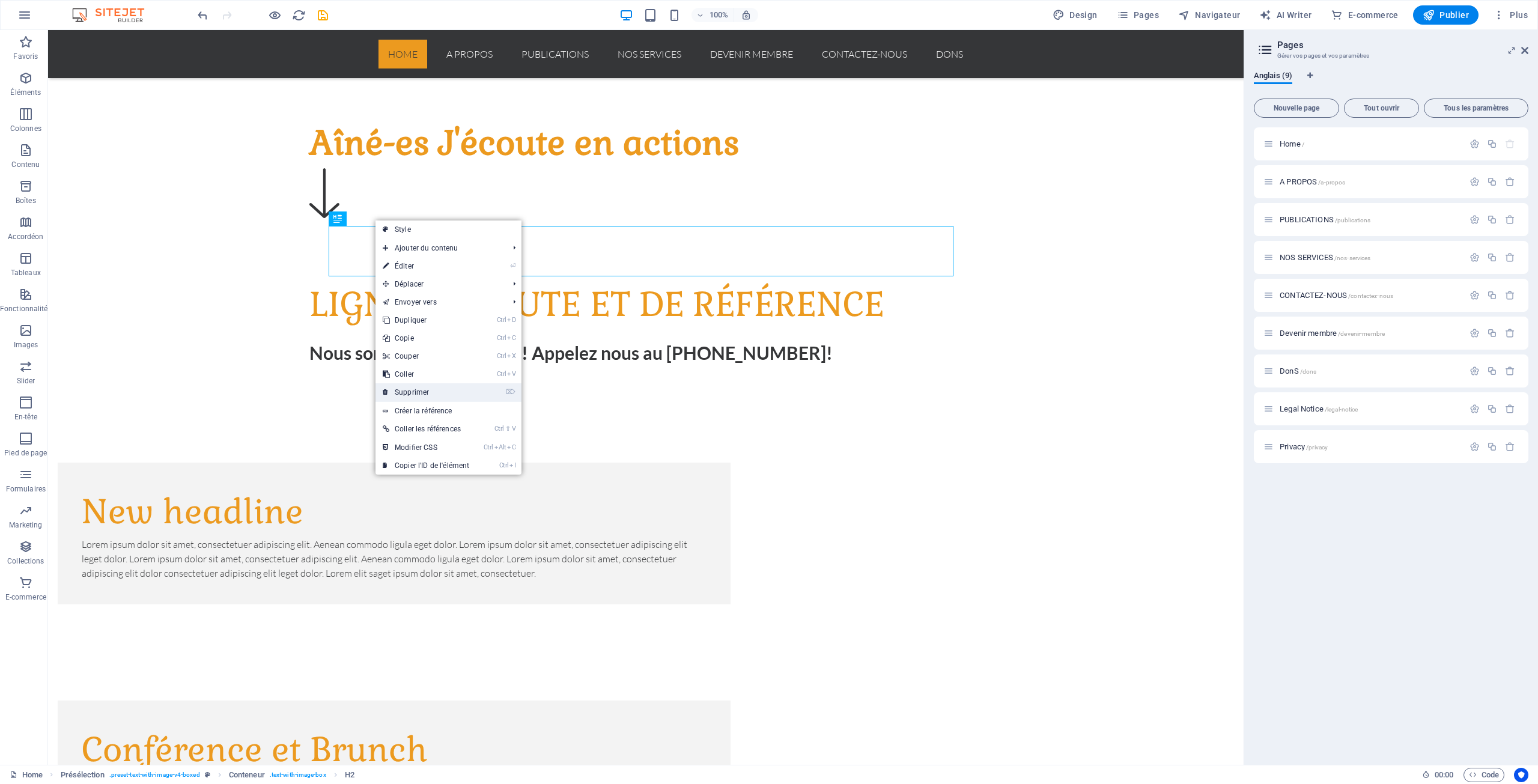
click at [424, 392] on link "⌦ Supprimer" at bounding box center [426, 392] width 101 height 18
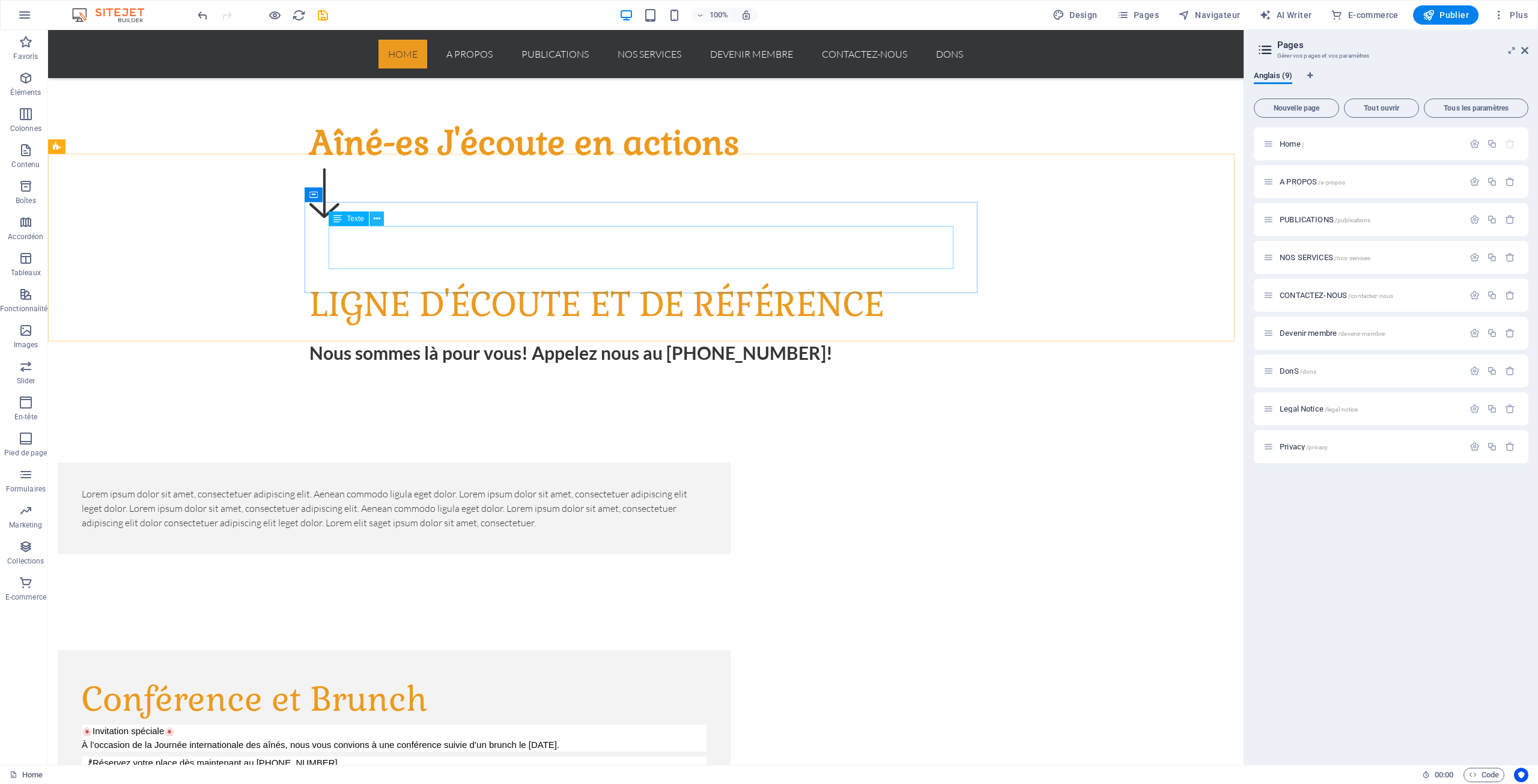
click at [381, 218] on button at bounding box center [377, 218] width 14 height 14
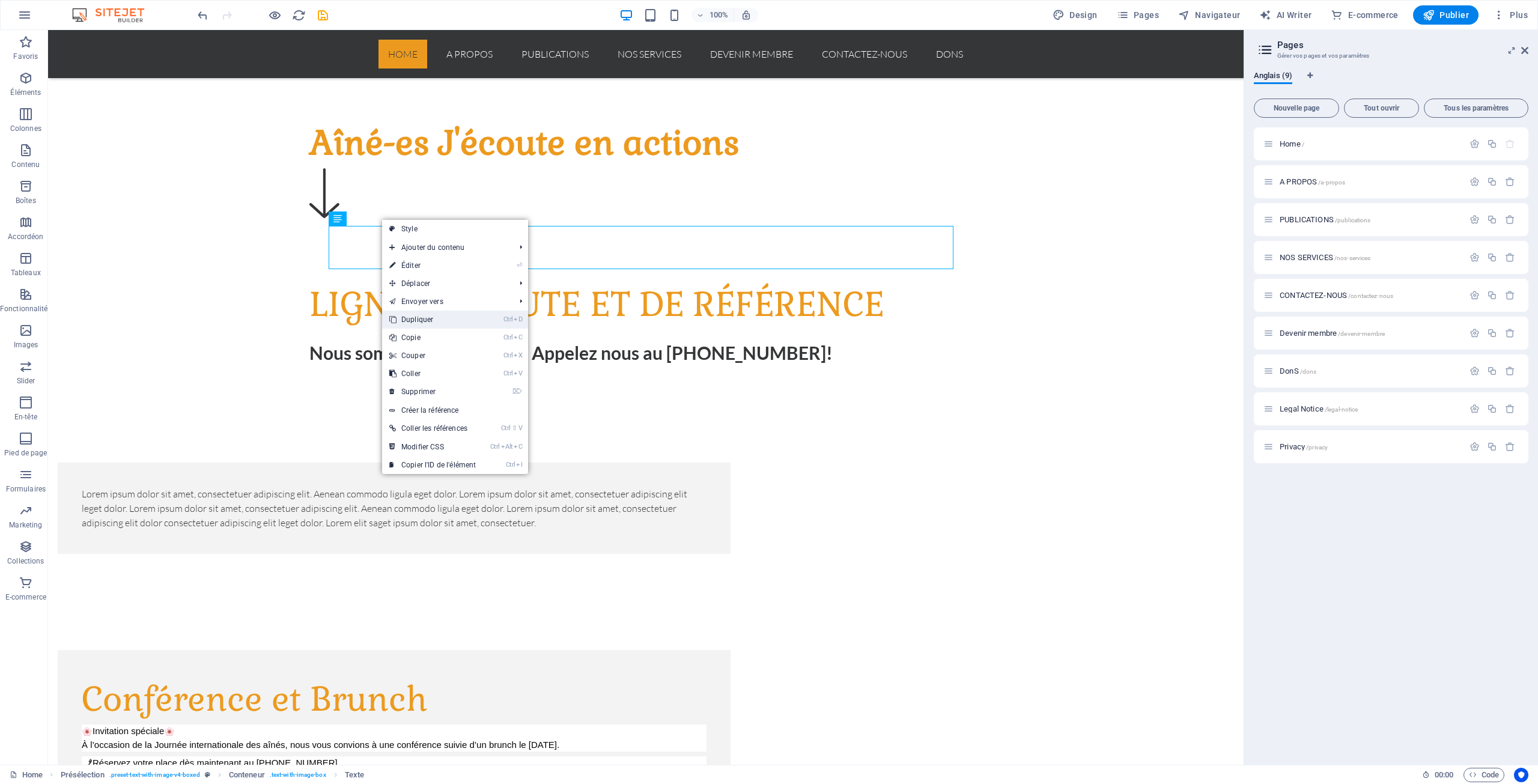
click at [425, 319] on link "Ctrl D Dupliquer" at bounding box center [432, 319] width 101 height 18
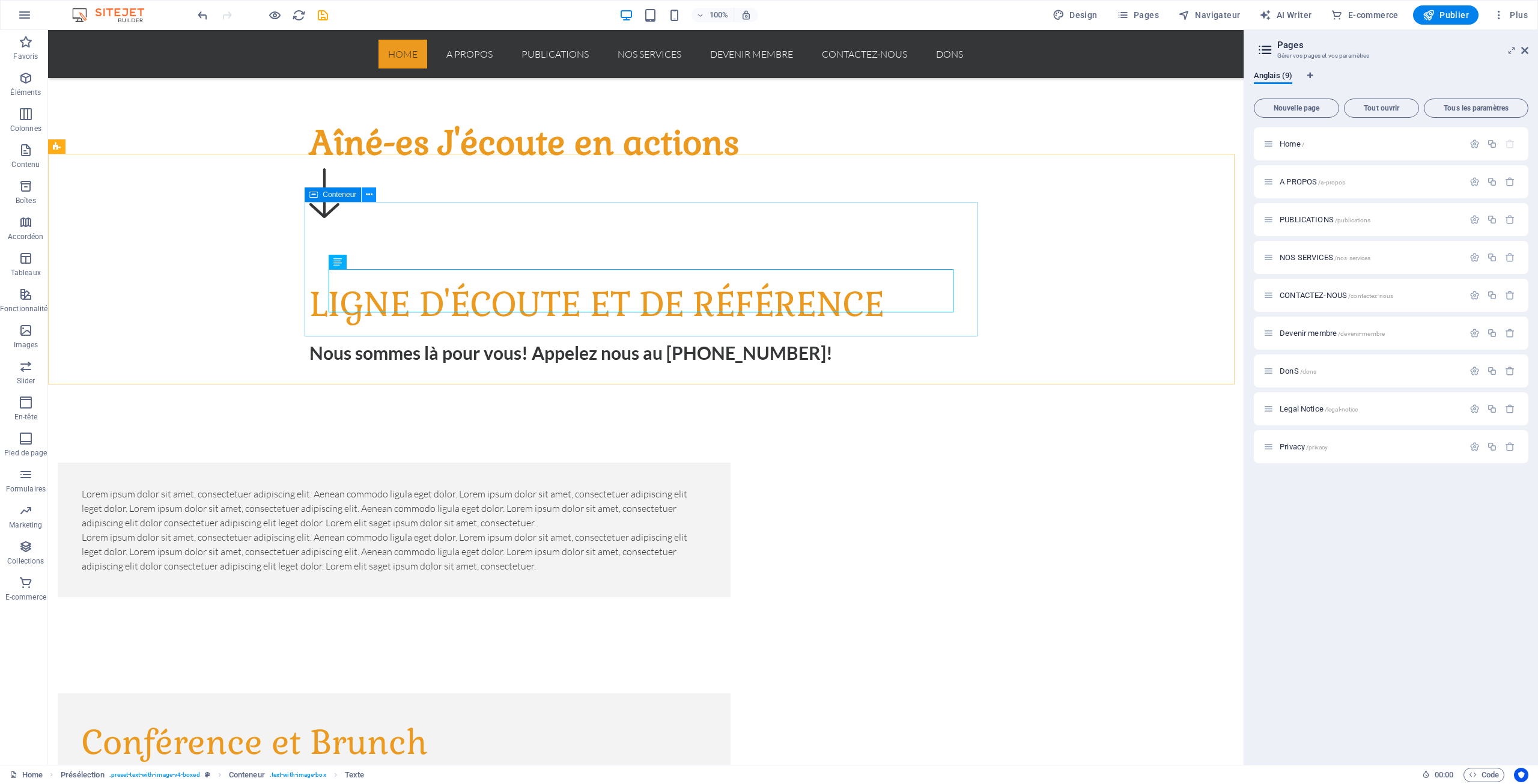
click at [371, 192] on icon at bounding box center [369, 195] width 6 height 13
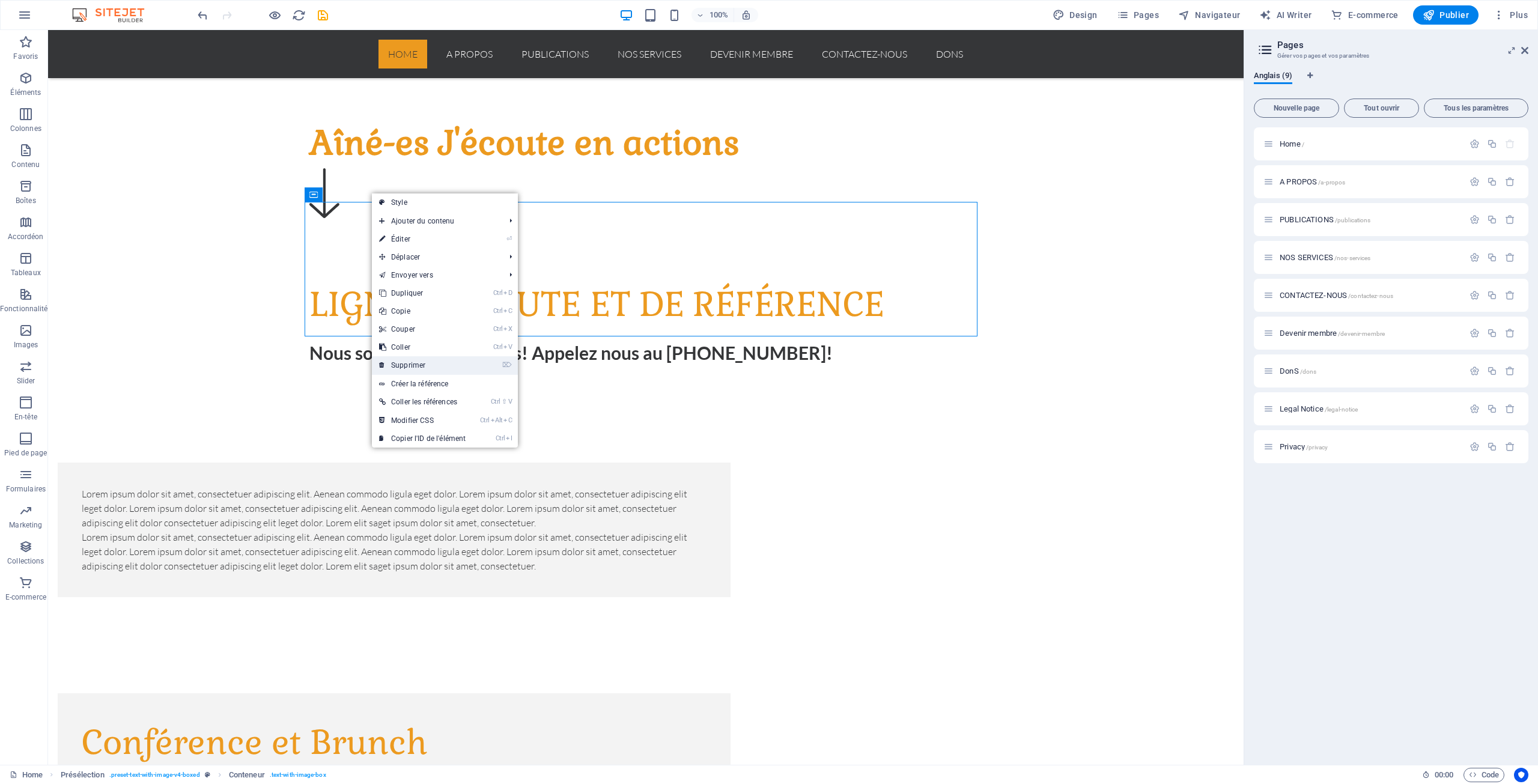
click at [418, 364] on link "⌦ Supprimer" at bounding box center [422, 365] width 101 height 18
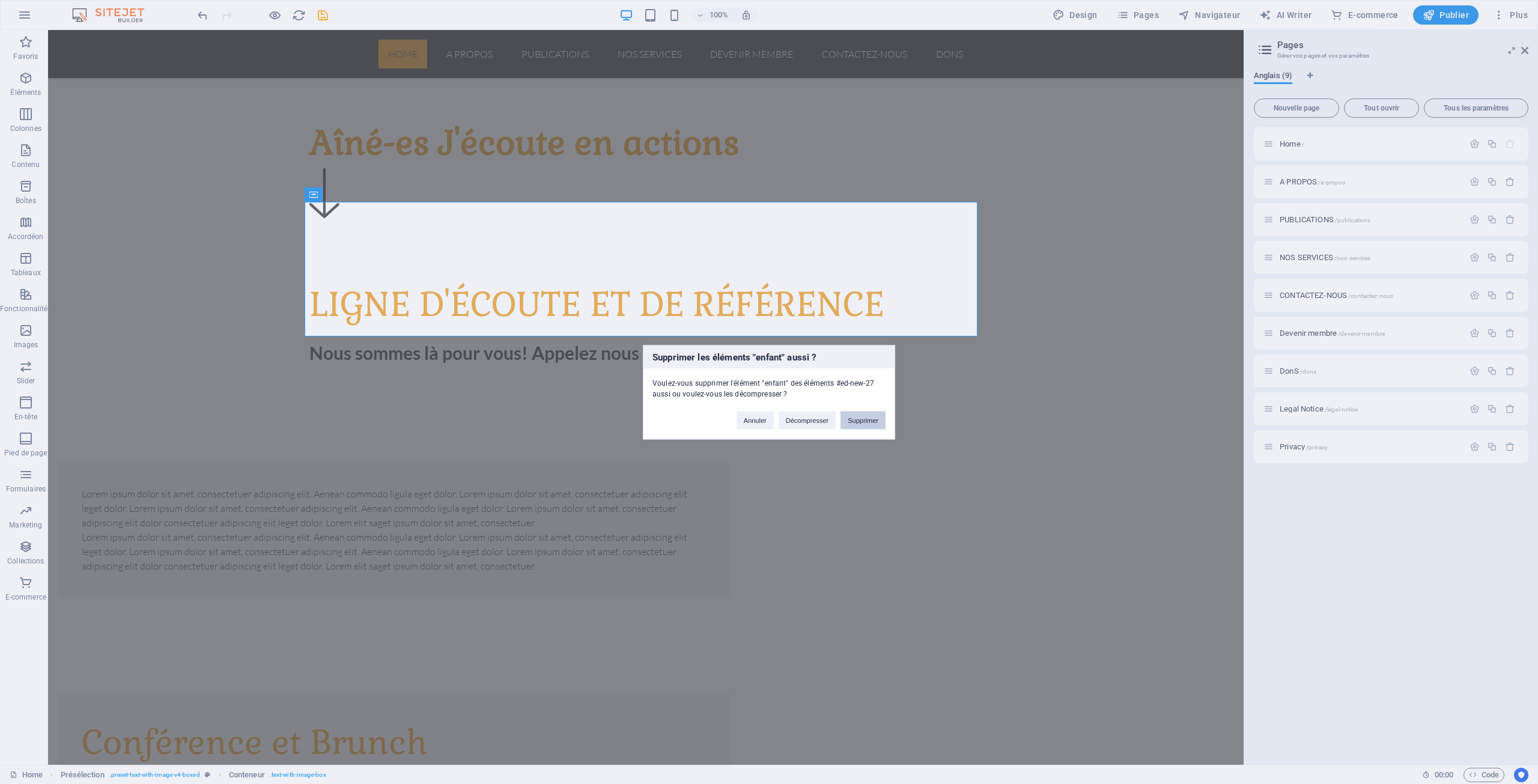
click at [859, 420] on button "Supprimer" at bounding box center [863, 419] width 45 height 18
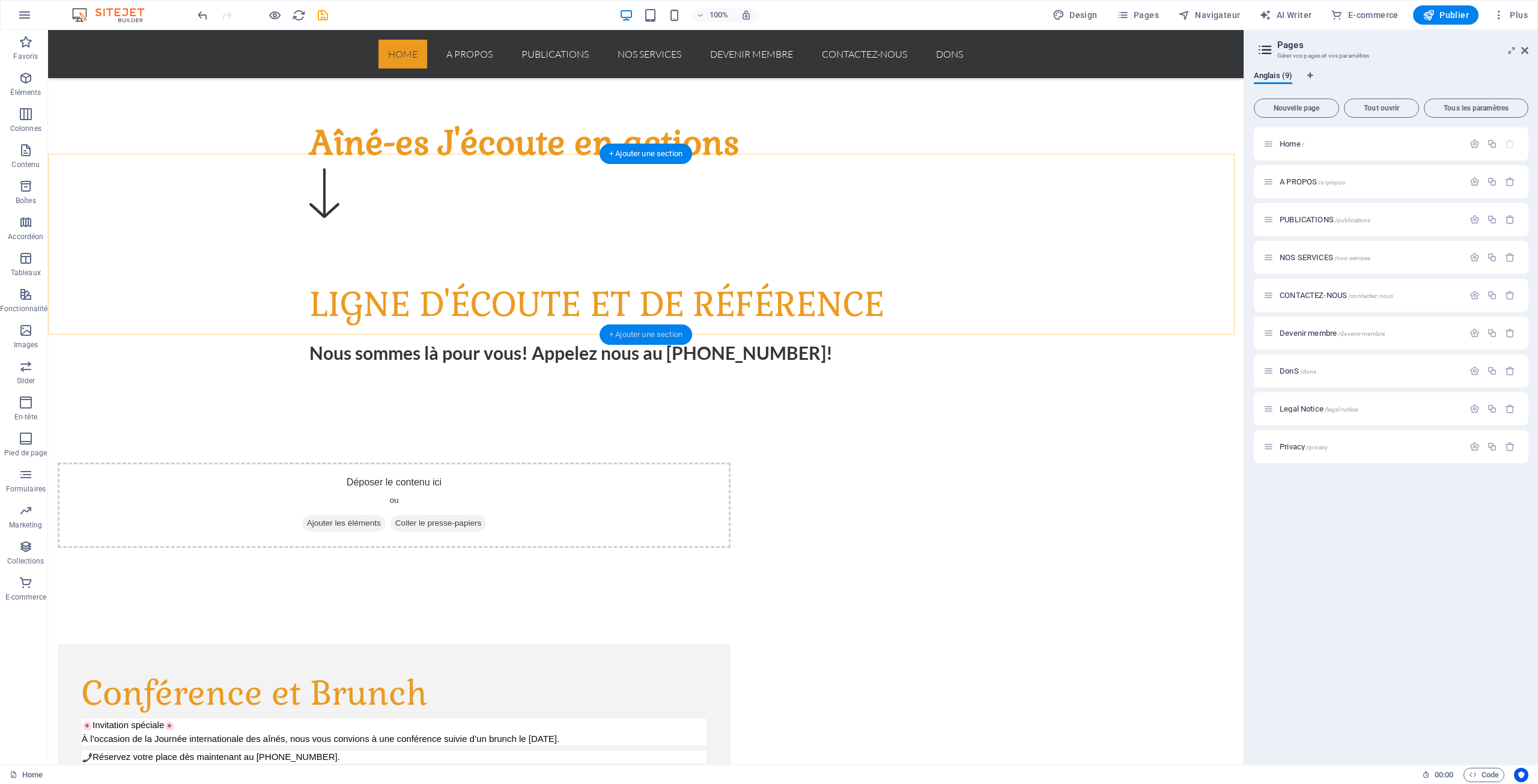
drag, startPoint x: 393, startPoint y: 302, endPoint x: 648, endPoint y: 333, distance: 256.9
click at [648, 333] on div "+ Ajouter une section" at bounding box center [646, 334] width 92 height 21
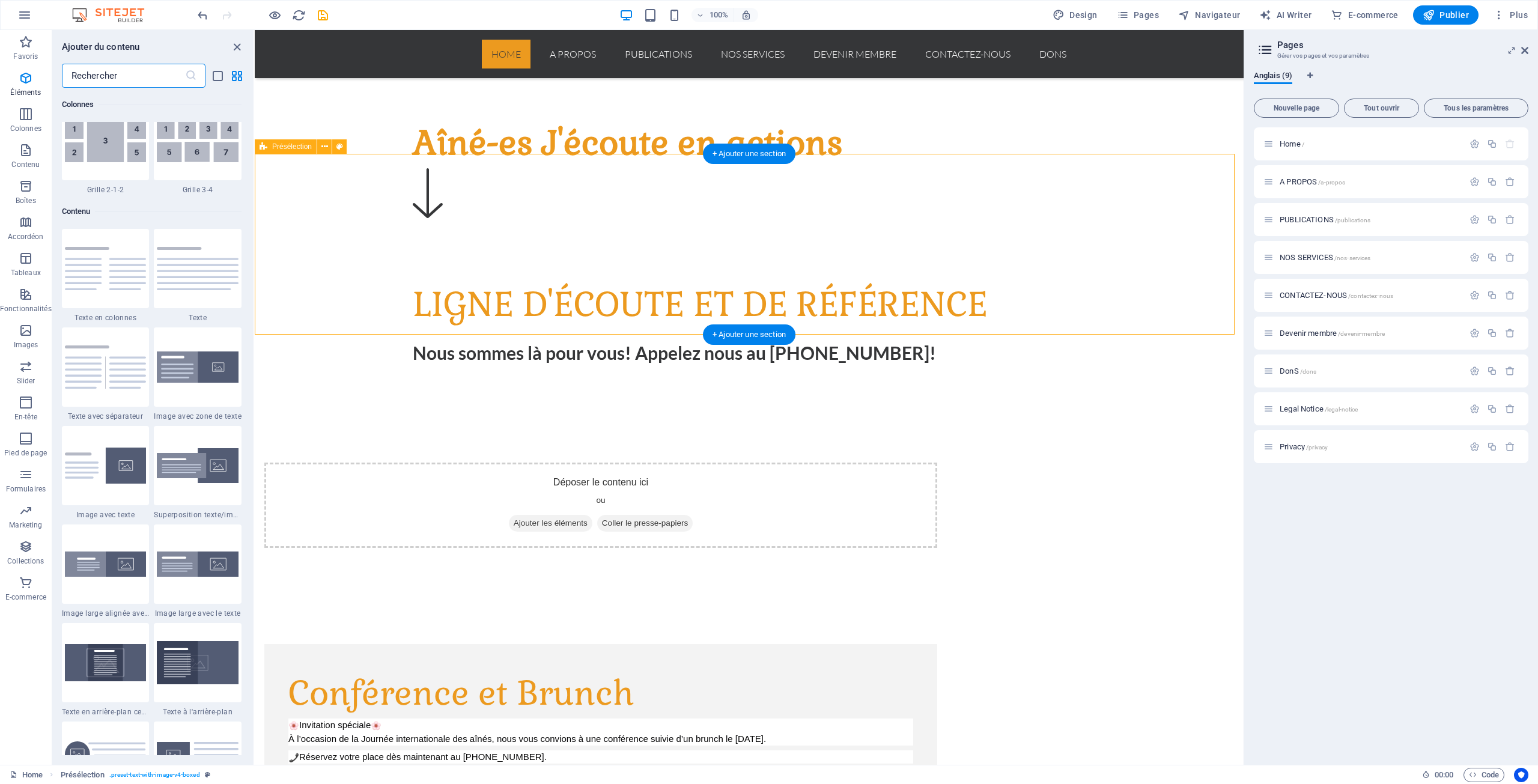
scroll to position [2200, 0]
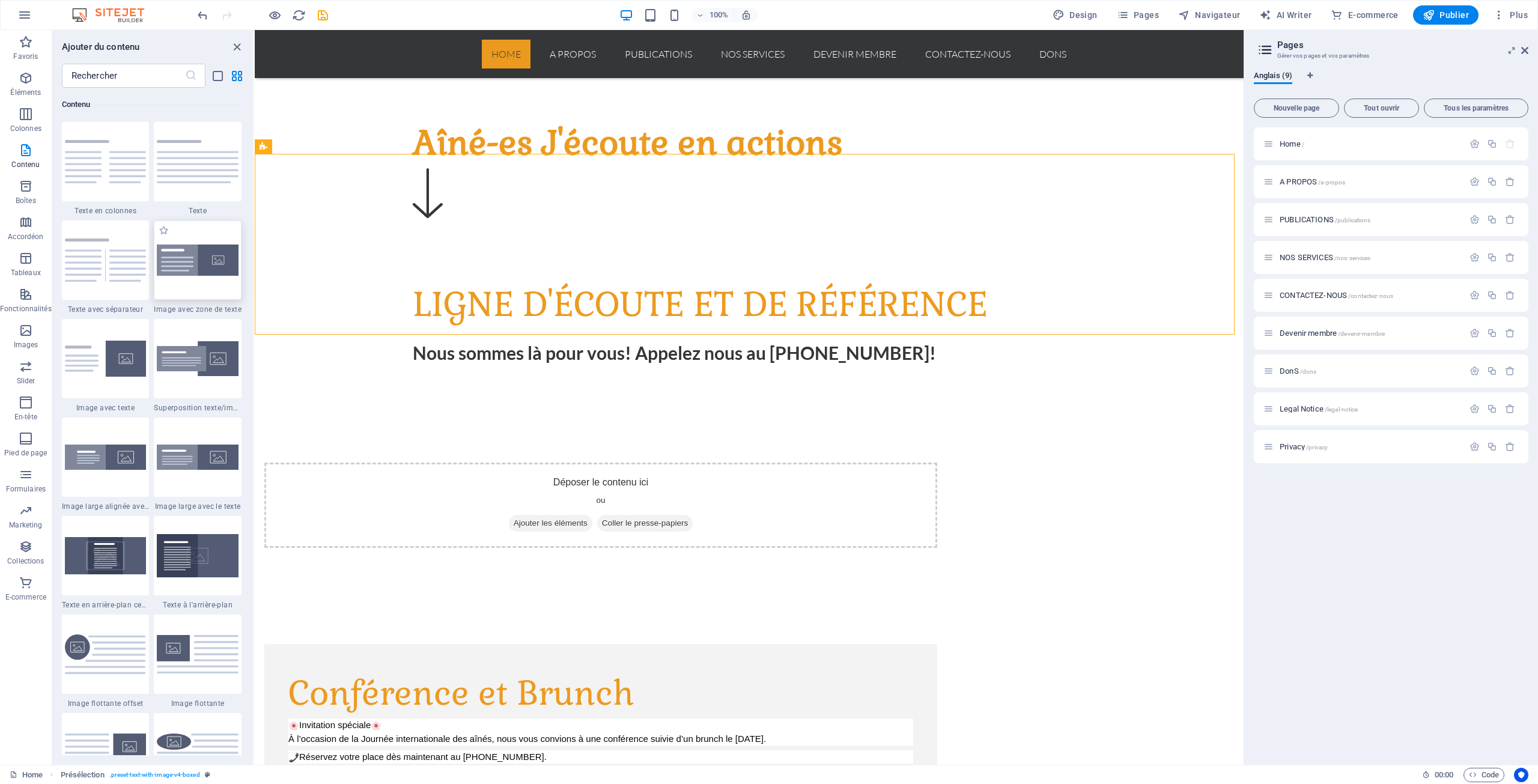
click at [199, 260] on img at bounding box center [197, 260] width 82 height 31
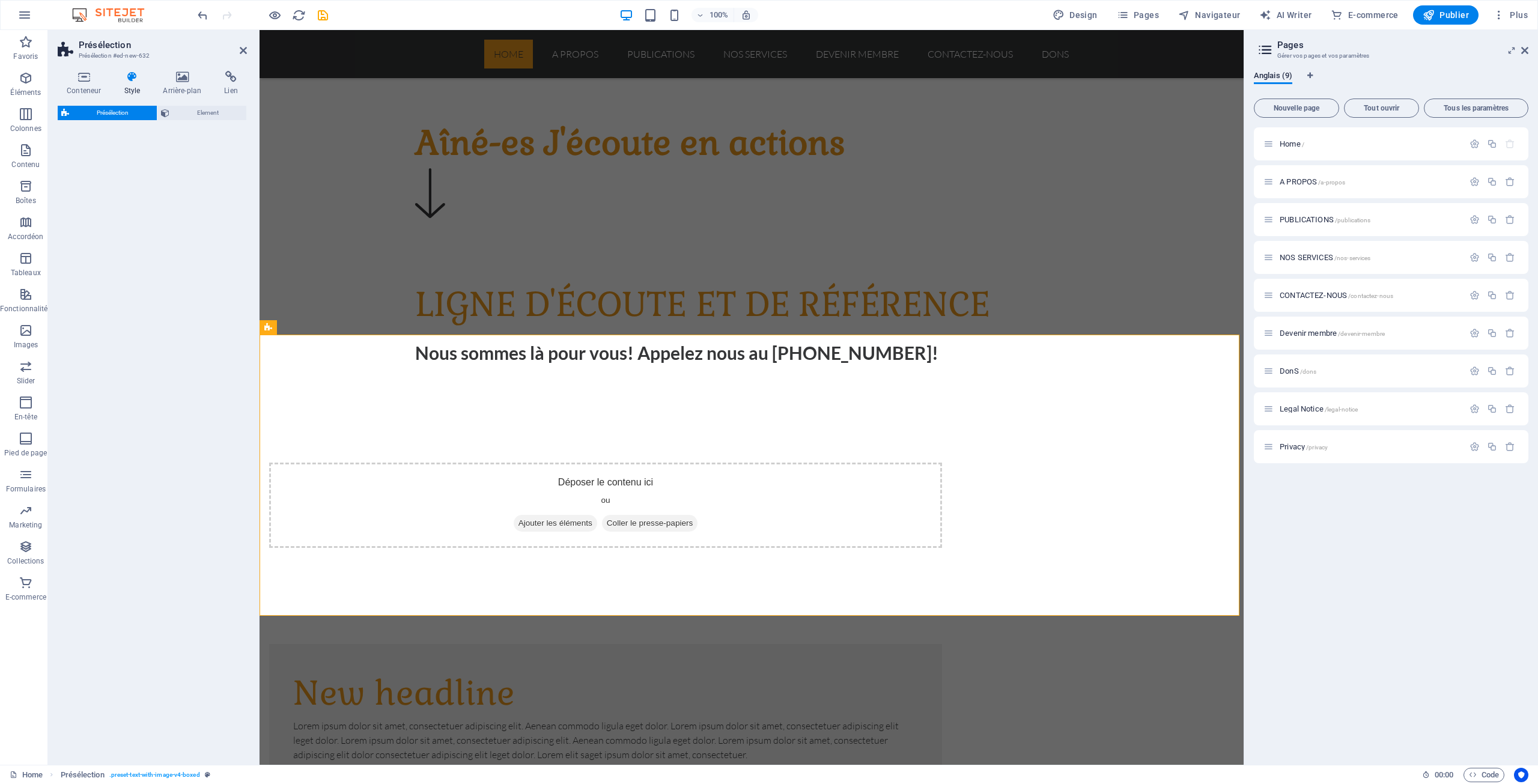
select select "rem"
select select "px"
select select "preset-text-with-image-v4-boxed"
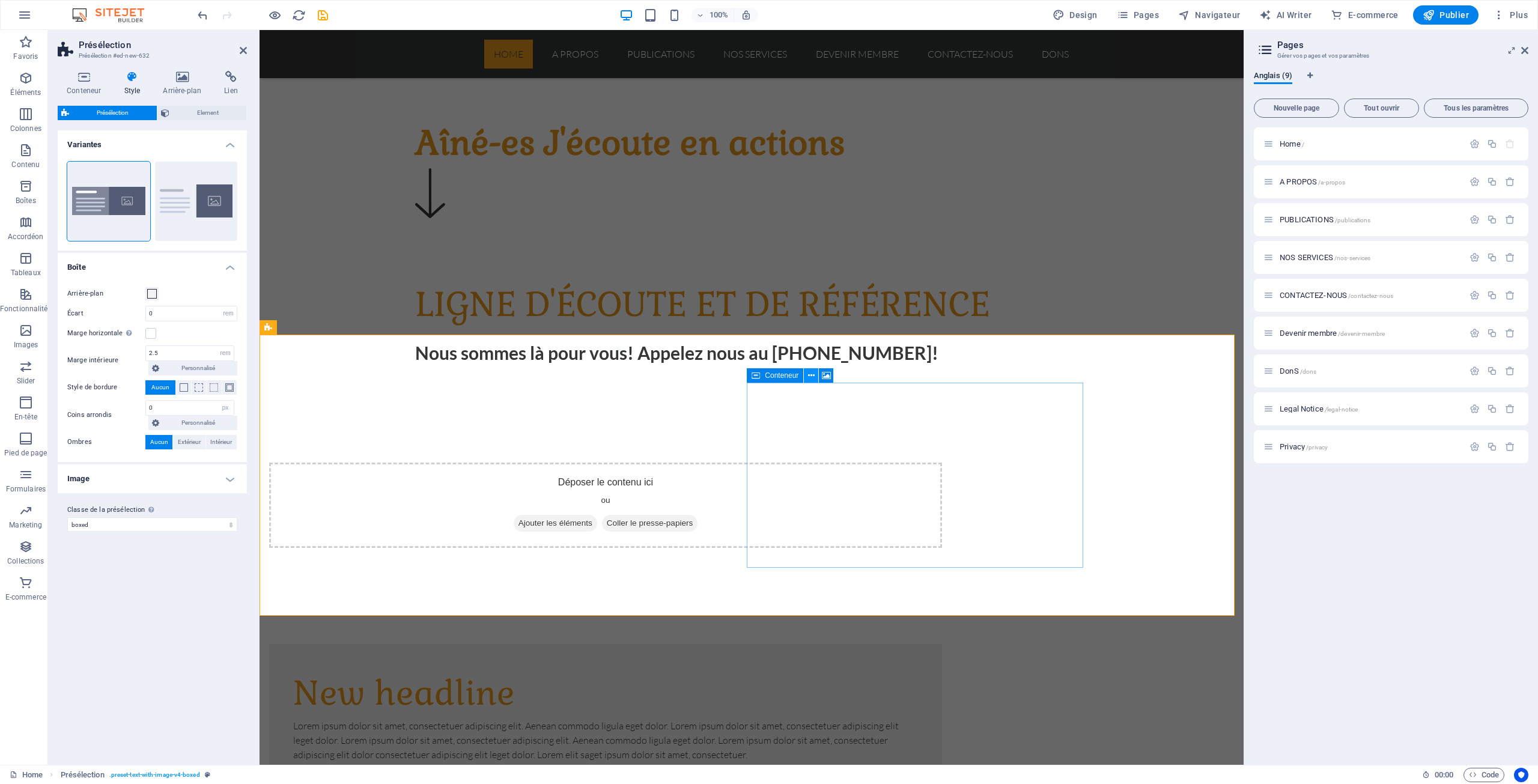
click at [811, 379] on icon at bounding box center [811, 376] width 6 height 13
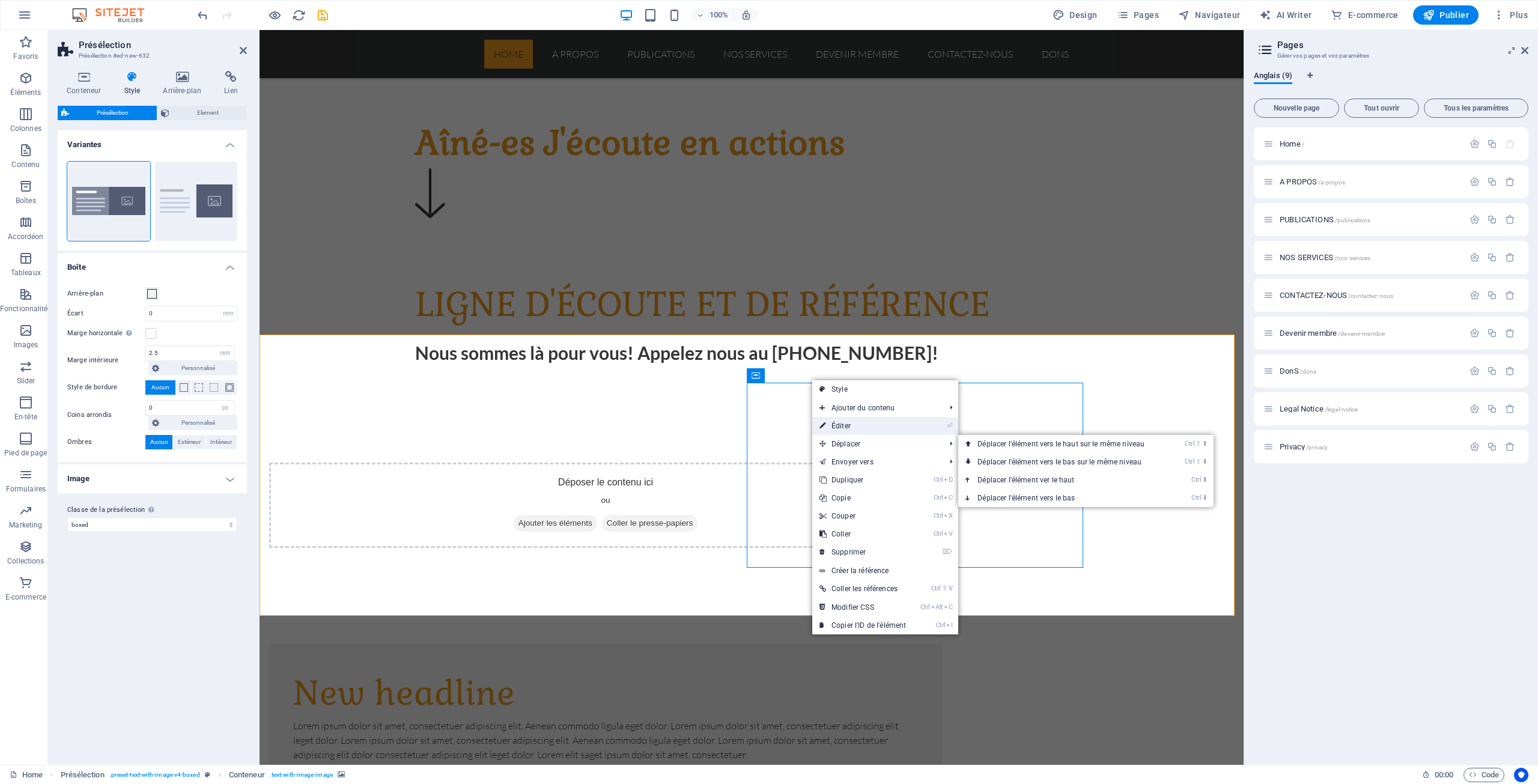
click at [844, 424] on link "⏎ Éditer" at bounding box center [862, 426] width 101 height 18
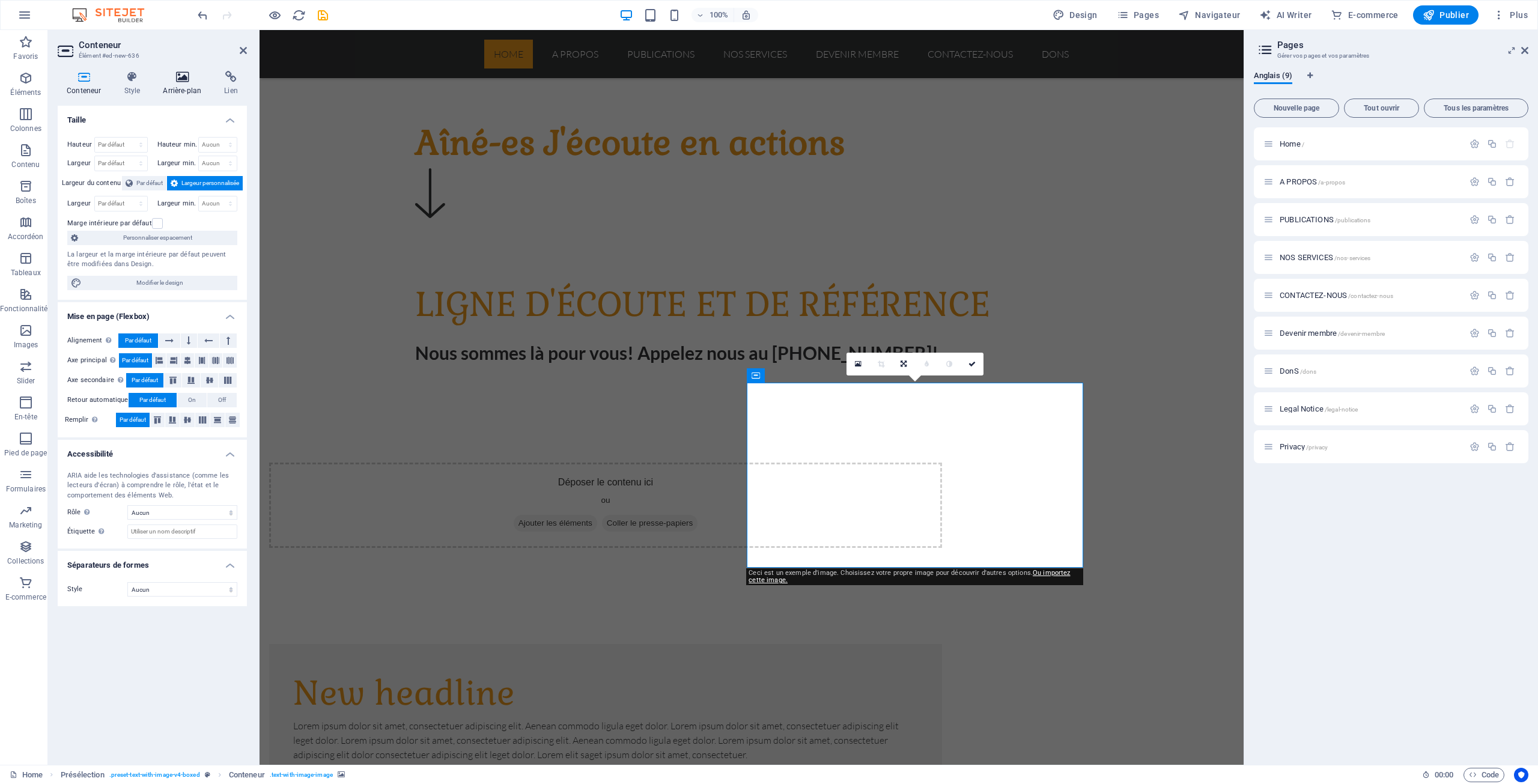
click at [176, 82] on icon at bounding box center [182, 76] width 56 height 12
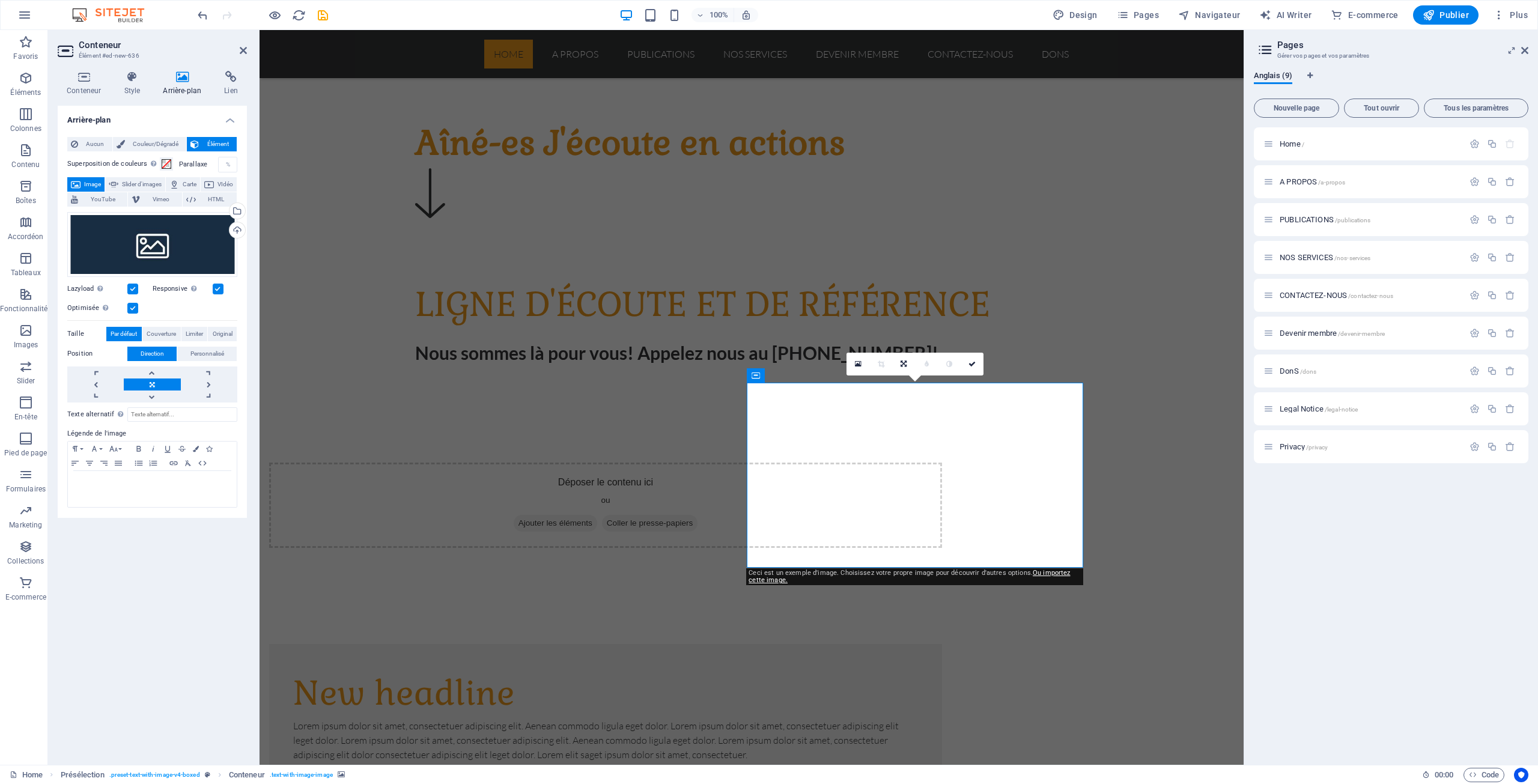
click at [99, 179] on span "Image" at bounding box center [92, 184] width 17 height 14
click at [157, 237] on div "Glissez les fichiers ici, cliquez pour choisir les fichiers ou sélectionnez les…" at bounding box center [153, 245] width 170 height 65
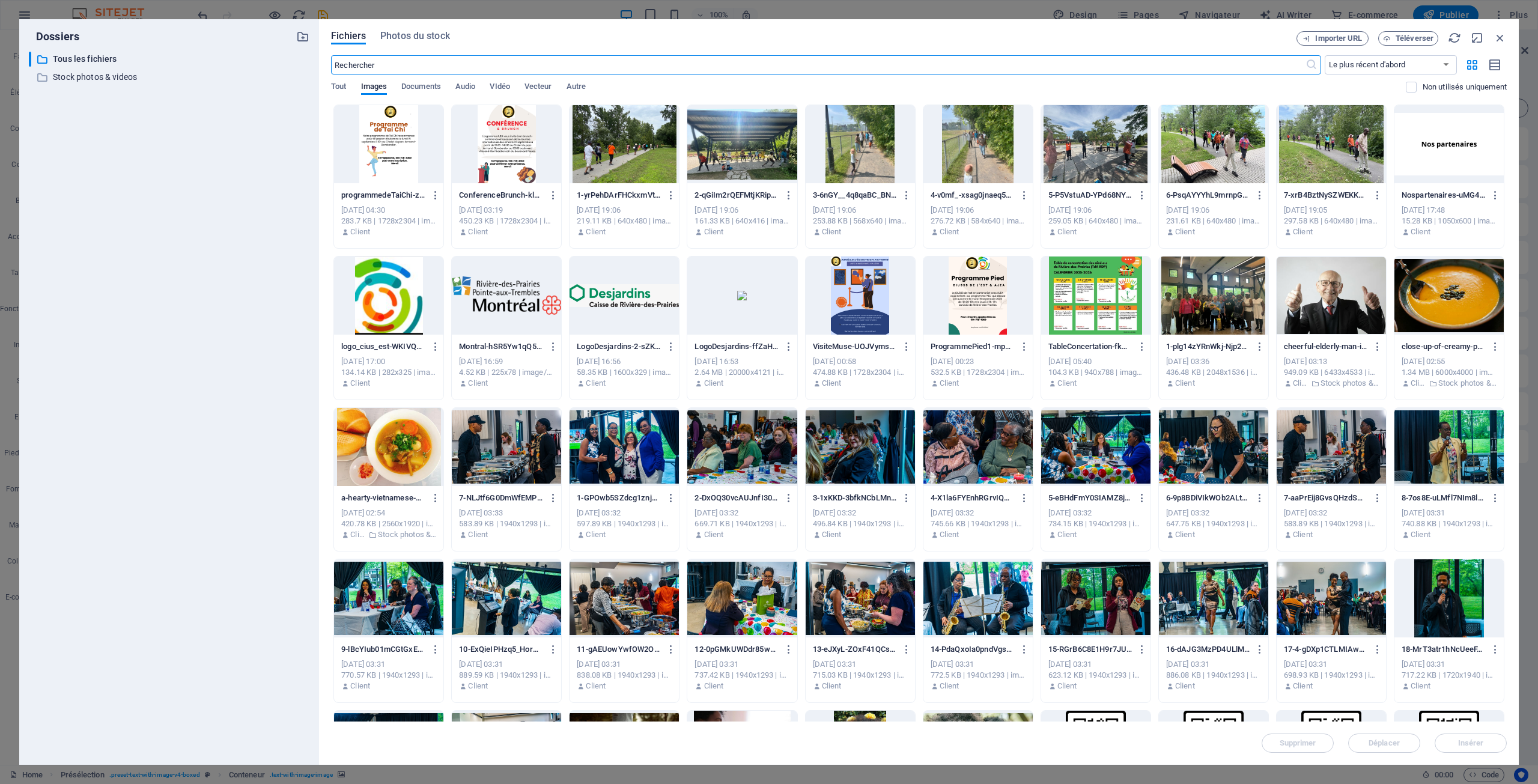
scroll to position [720, 0]
click at [386, 151] on div at bounding box center [388, 144] width 110 height 78
click at [1463, 745] on span "Insérer" at bounding box center [1471, 743] width 26 height 7
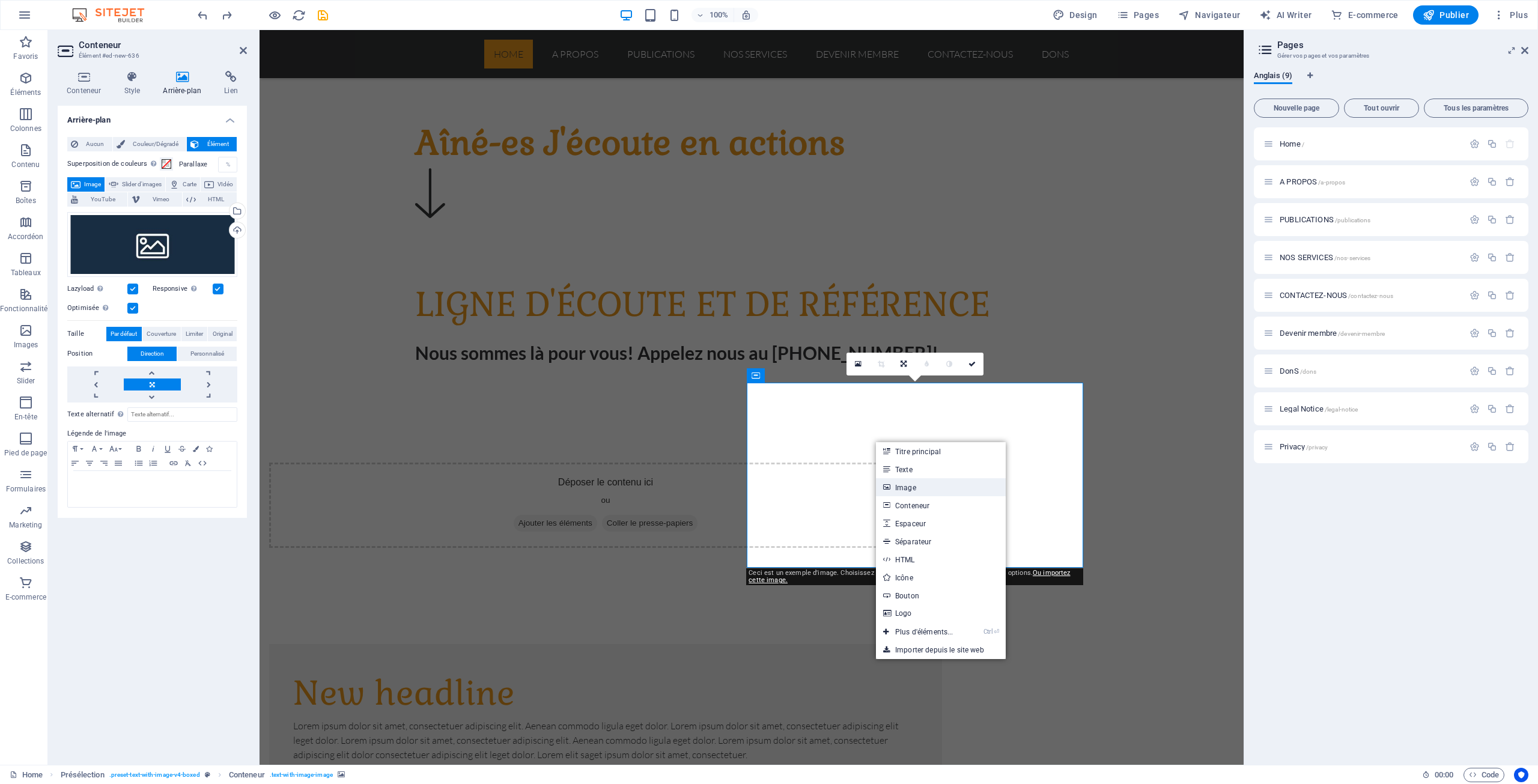
drag, startPoint x: 907, startPoint y: 485, endPoint x: 647, endPoint y: 455, distance: 261.7
click at [907, 485] on link "Image" at bounding box center [941, 487] width 129 height 18
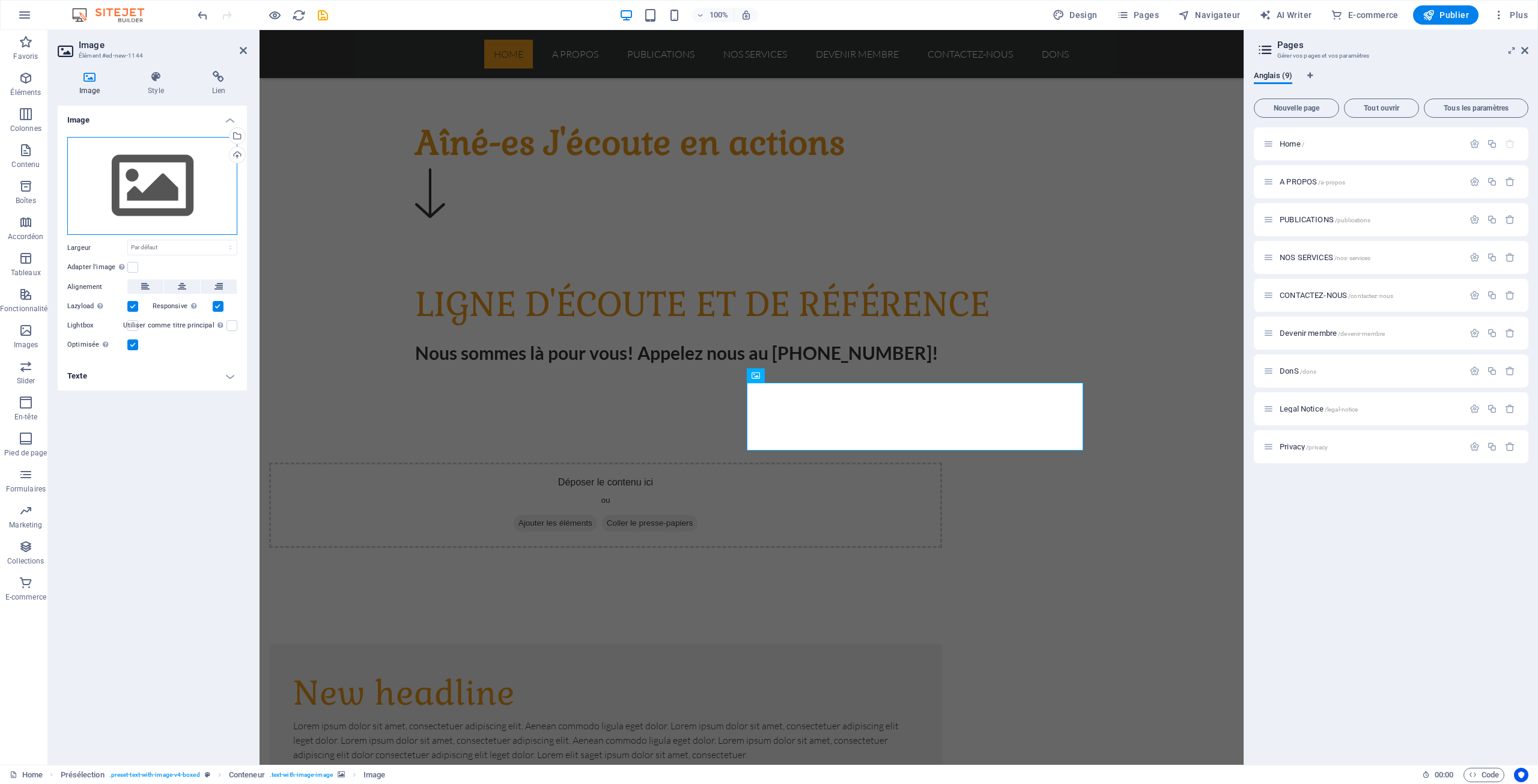
click at [166, 183] on div "Glissez les fichiers ici, cliquez pour choisir les fichiers ou sélectionnez les…" at bounding box center [153, 186] width 170 height 98
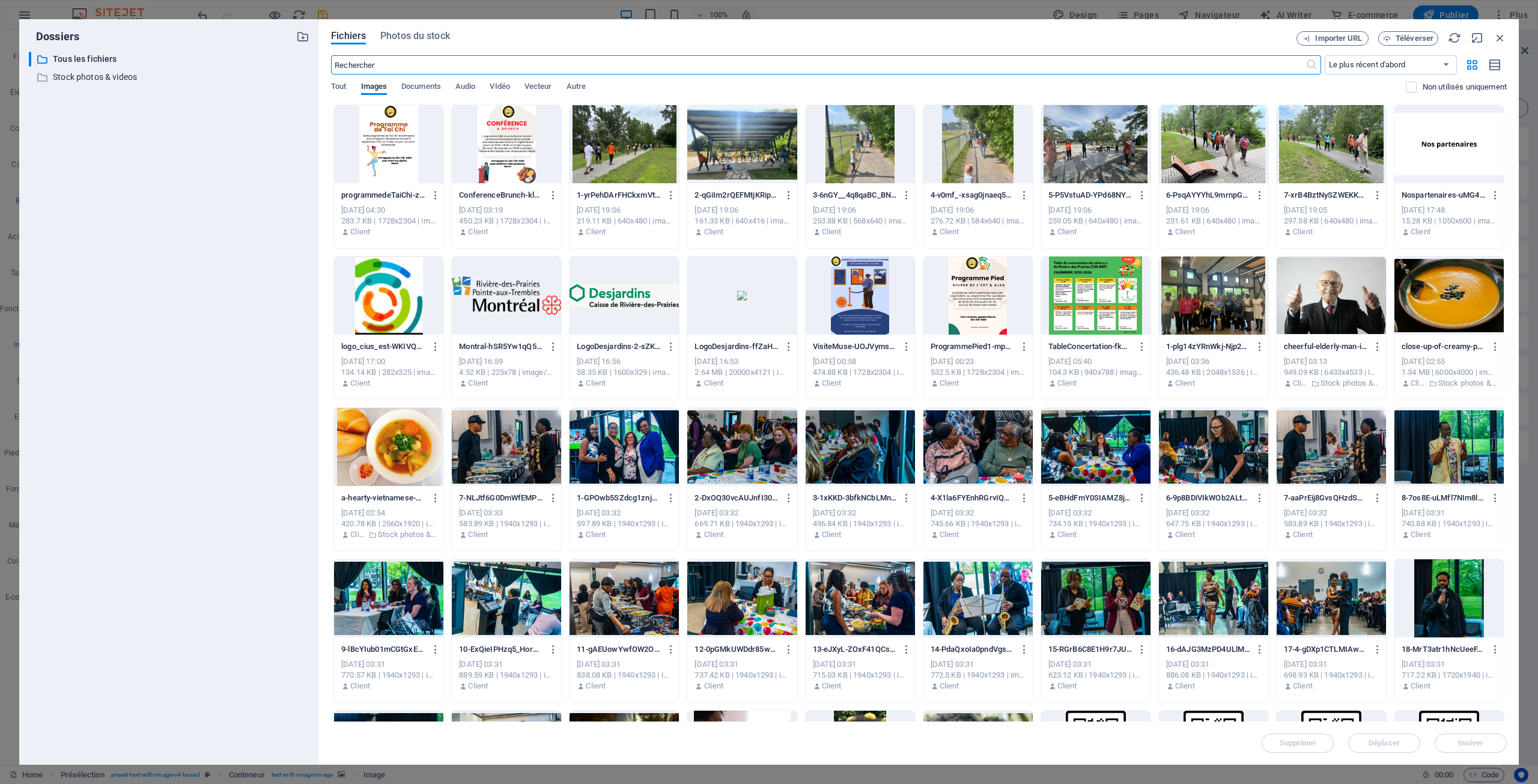
scroll to position [720, 0]
click at [382, 149] on div at bounding box center [388, 144] width 110 height 78
click at [1463, 748] on button "Insérer" at bounding box center [1470, 743] width 72 height 19
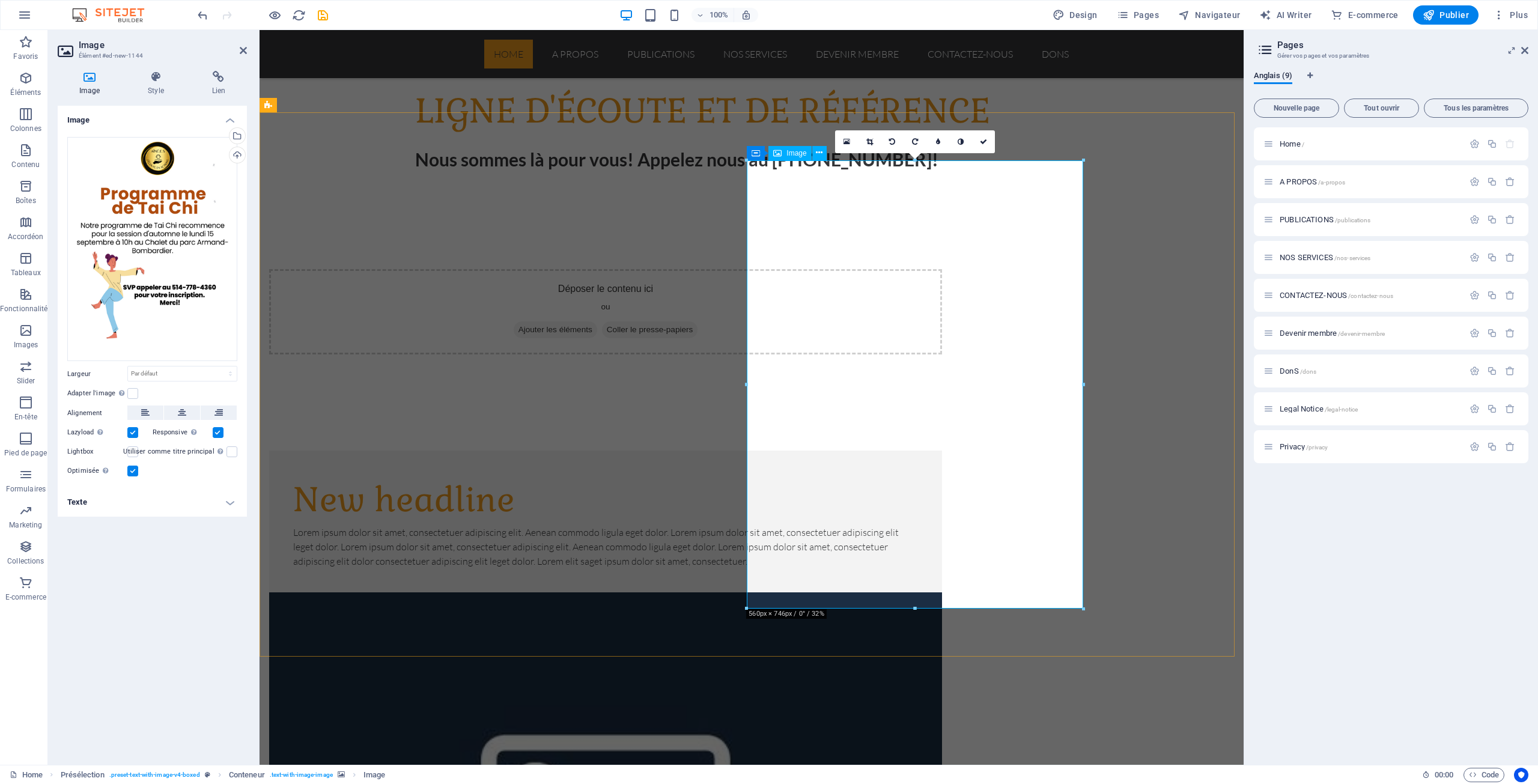
scroll to position [961, 0]
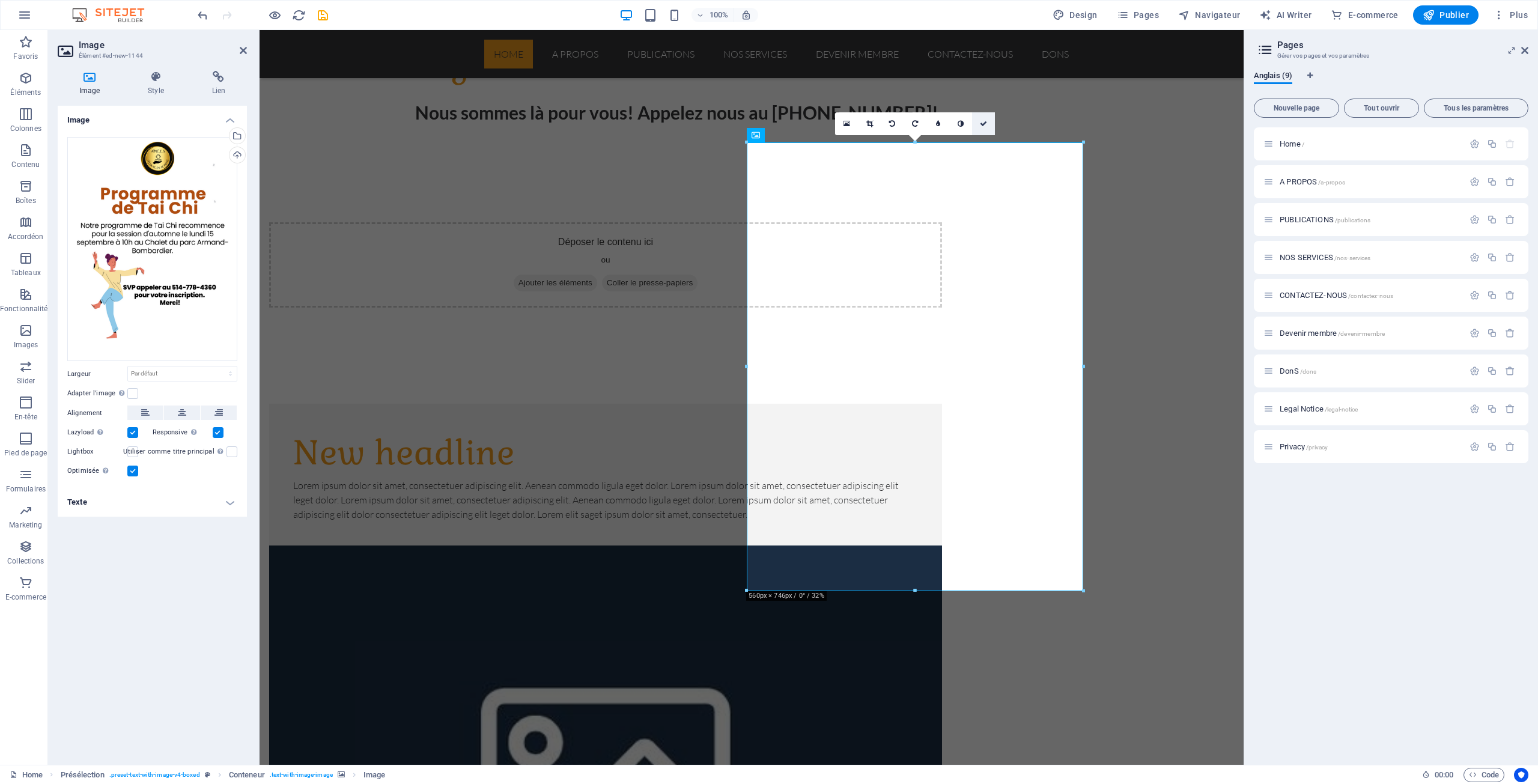
drag, startPoint x: 982, startPoint y: 124, endPoint x: 938, endPoint y: 100, distance: 50.1
click at [982, 124] on icon at bounding box center [983, 123] width 7 height 7
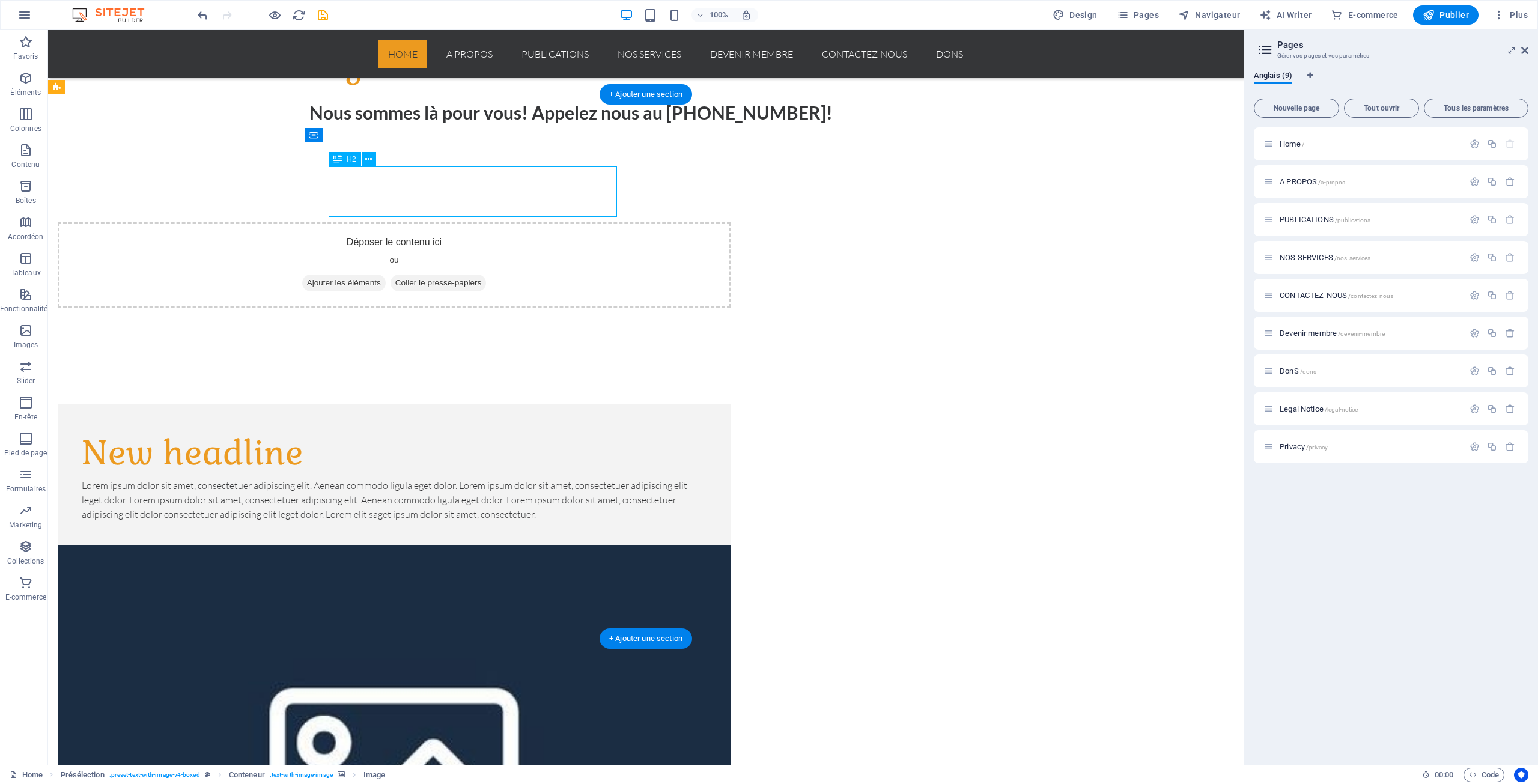
click at [446, 427] on div "New headline" at bounding box center [394, 453] width 625 height 51
click at [394, 427] on div "New headline" at bounding box center [394, 453] width 625 height 51
click at [436, 427] on div "New headline" at bounding box center [394, 453] width 625 height 51
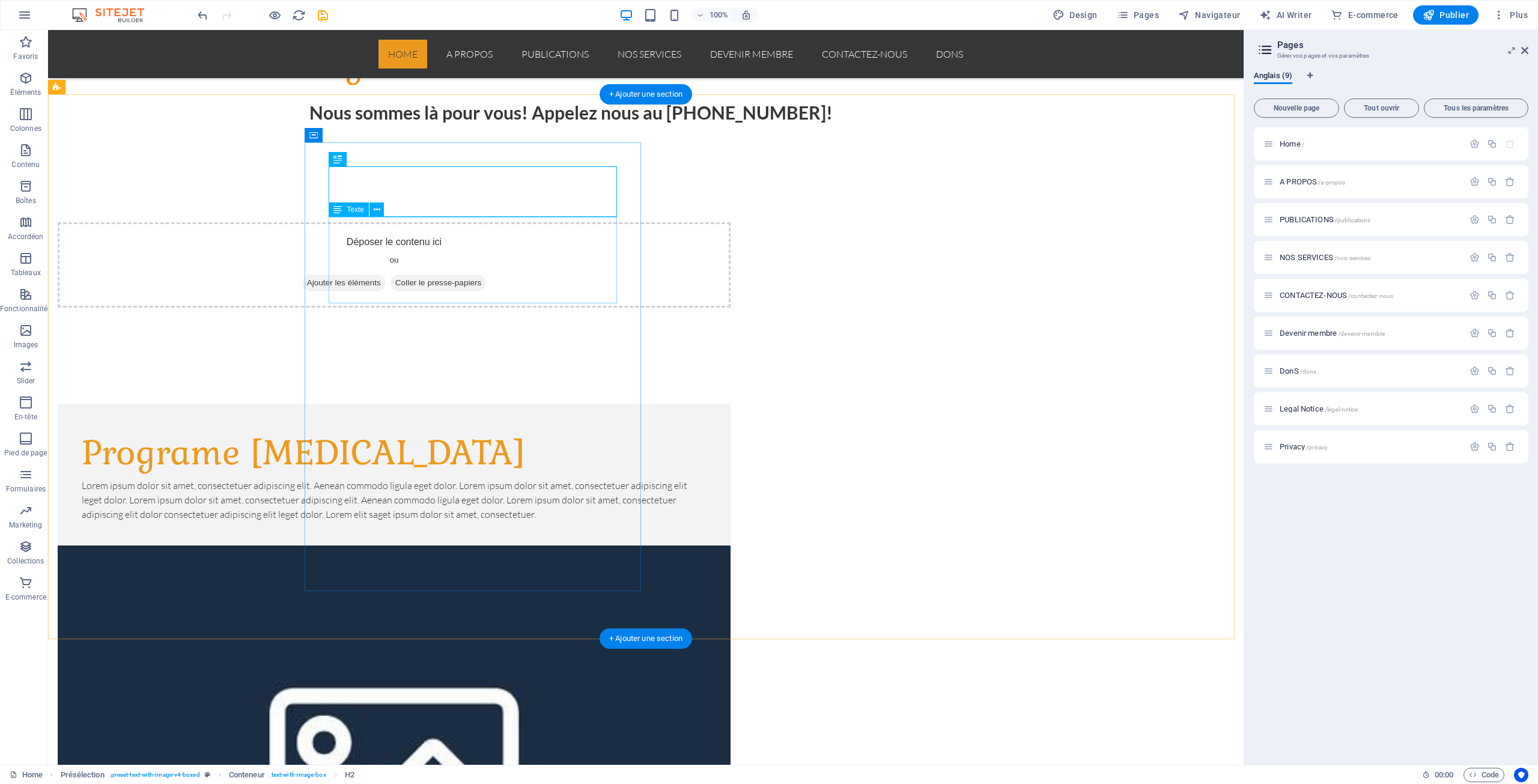
click at [575, 478] on div "Lorem ipsum dolor sit amet, consectetuer adipiscing elit. Aenean commodo ligula…" at bounding box center [394, 500] width 625 height 43
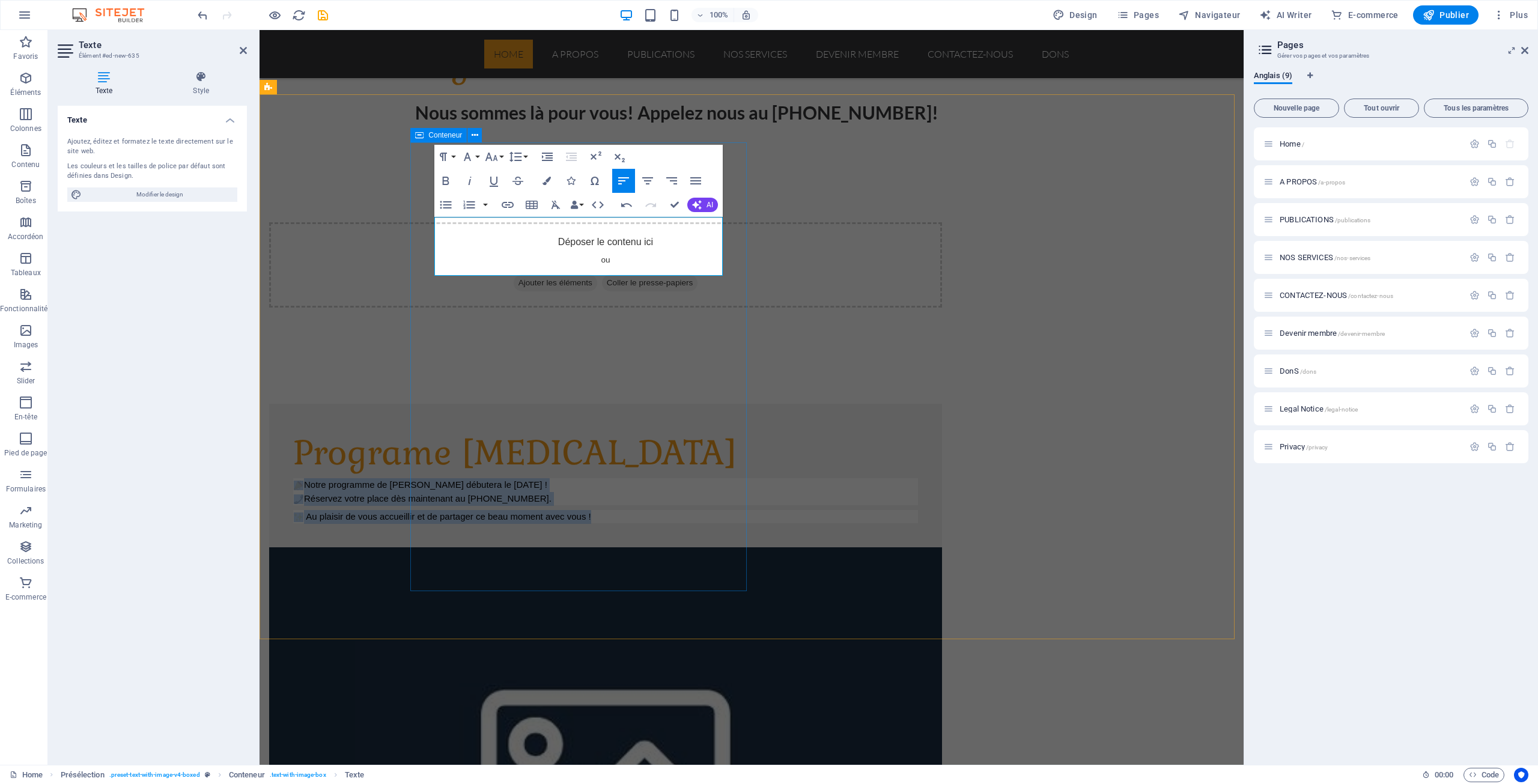
drag, startPoint x: 473, startPoint y: 270, endPoint x: 427, endPoint y: 224, distance: 65.1
click at [427, 404] on div "Programe [MEDICAL_DATA] Notre programme de [PERSON_NAME] débutera le [DATE] ! R…" at bounding box center [605, 475] width 673 height 144
click at [494, 156] on icon "button" at bounding box center [492, 156] width 14 height 14
click at [504, 268] on link "14" at bounding box center [504, 270] width 43 height 18
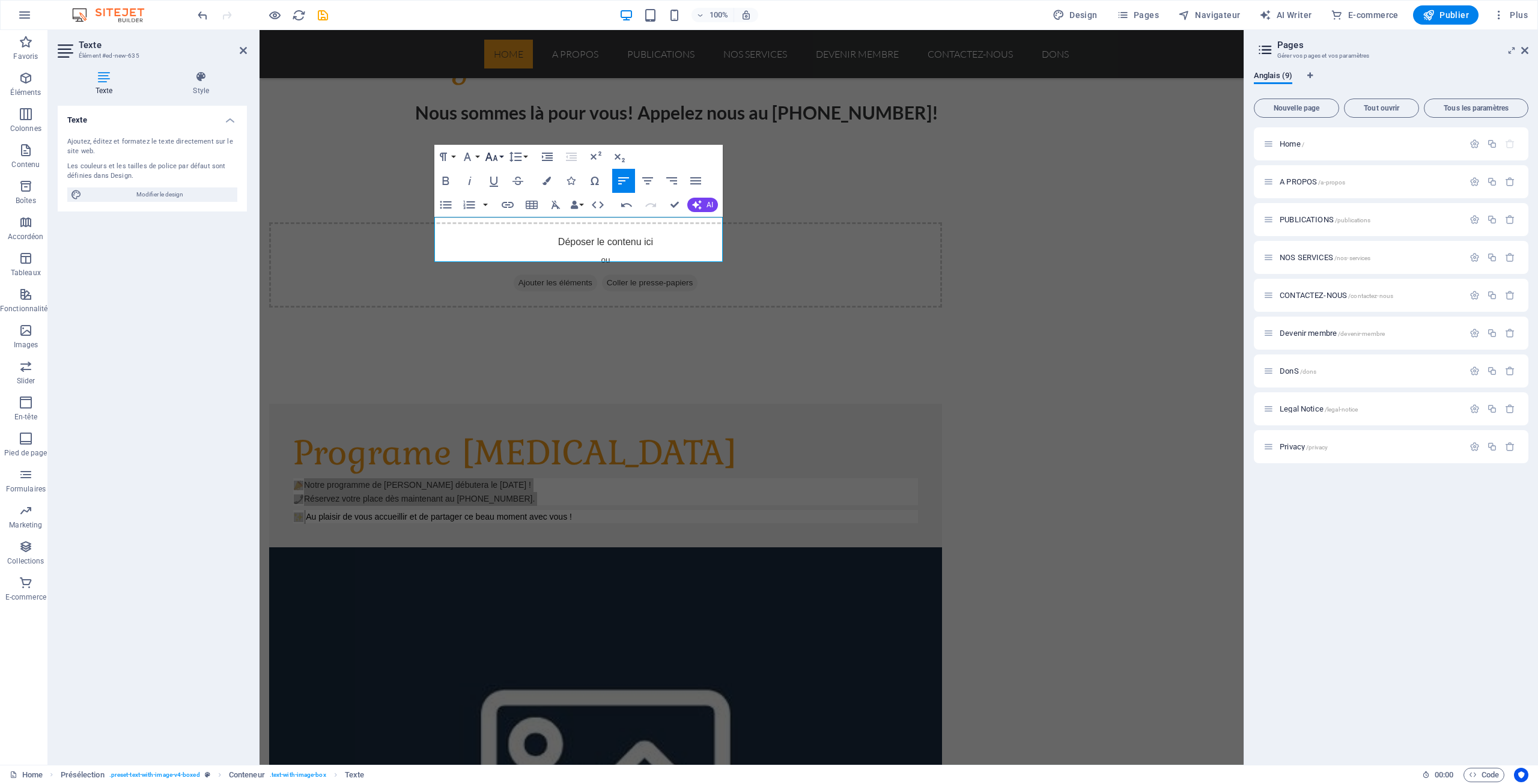
click at [502, 156] on button "Font Size" at bounding box center [493, 156] width 23 height 24
click at [497, 208] on link "24" at bounding box center [504, 210] width 43 height 18
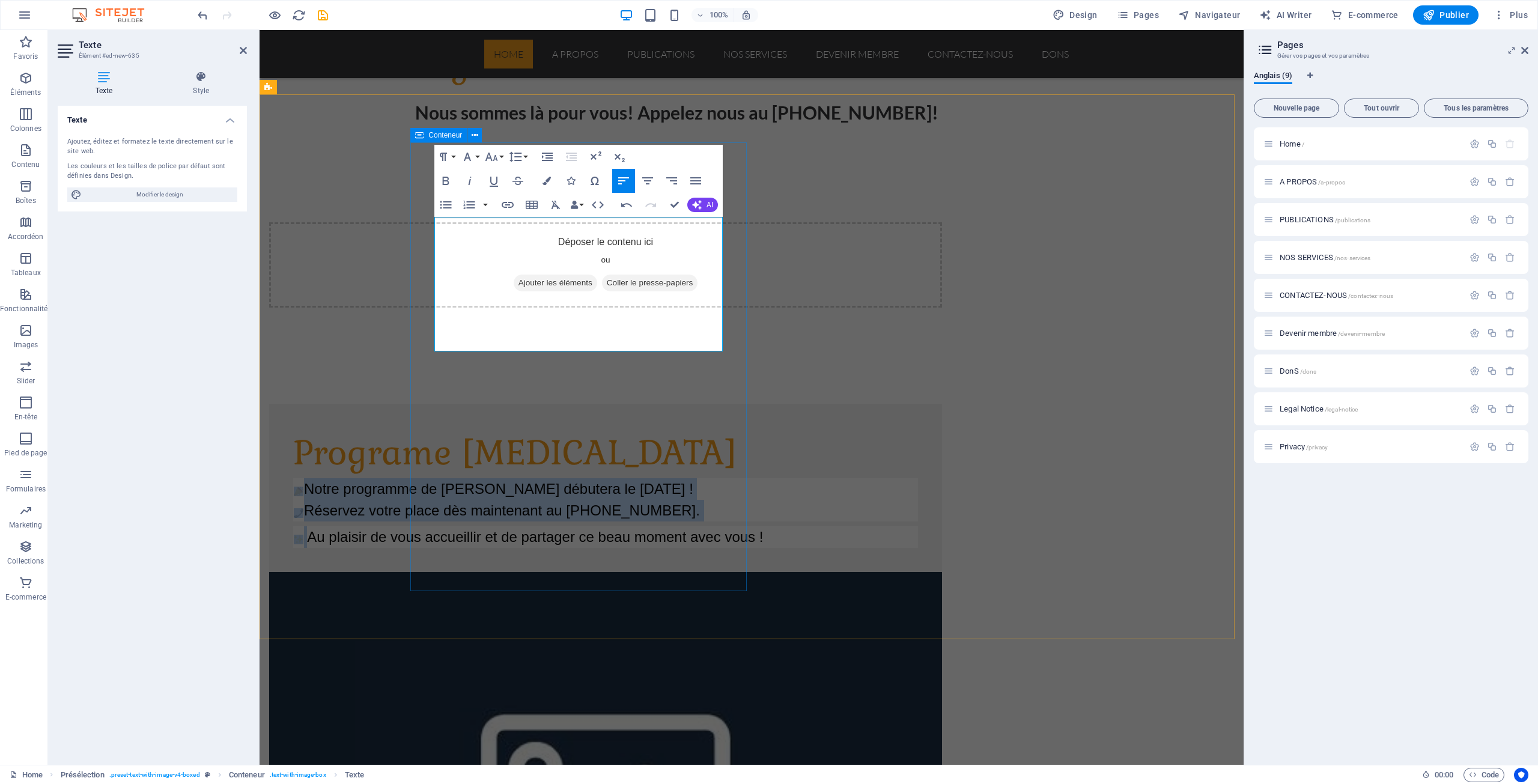
click at [577, 408] on div "Programe [MEDICAL_DATA] Notre programme de [PERSON_NAME] débutera le [DATE] ! R…" at bounding box center [605, 488] width 673 height 168
